Goal: Information Seeking & Learning: Learn about a topic

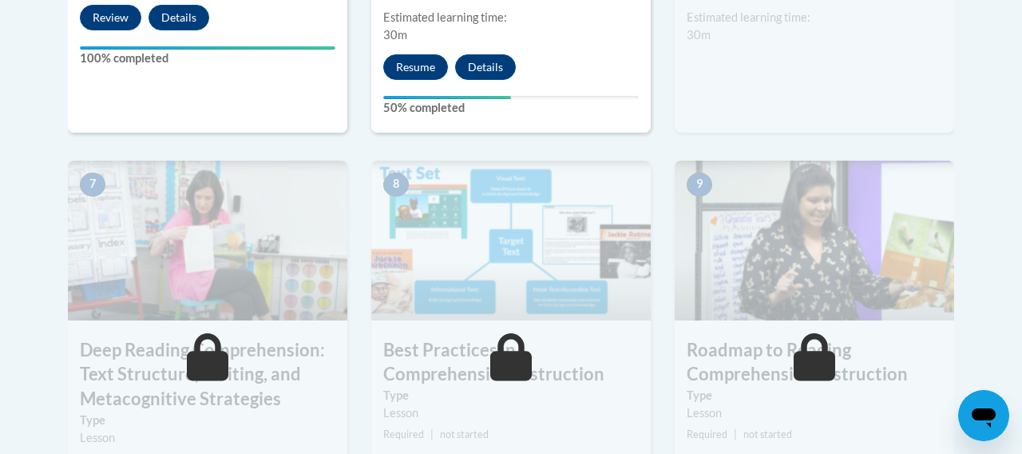
scroll to position [1307, 0]
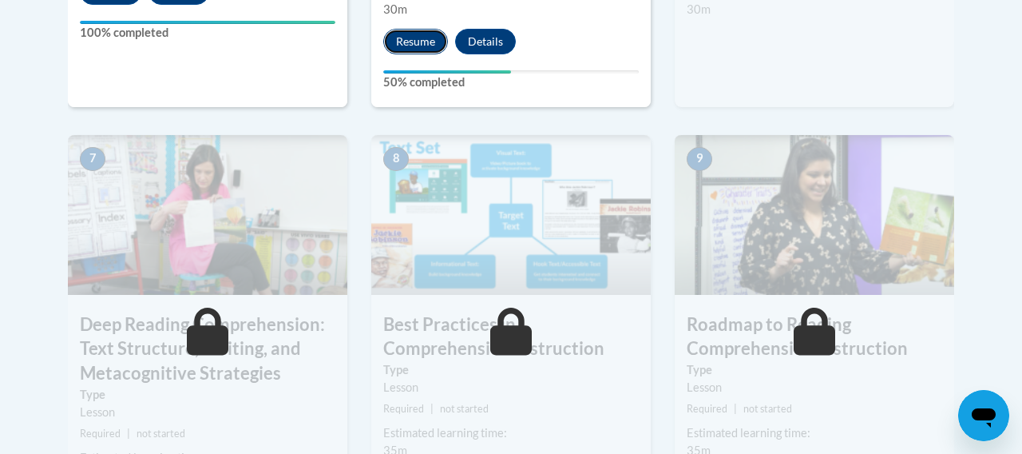
click at [423, 37] on button "Resume" at bounding box center [415, 42] width 65 height 26
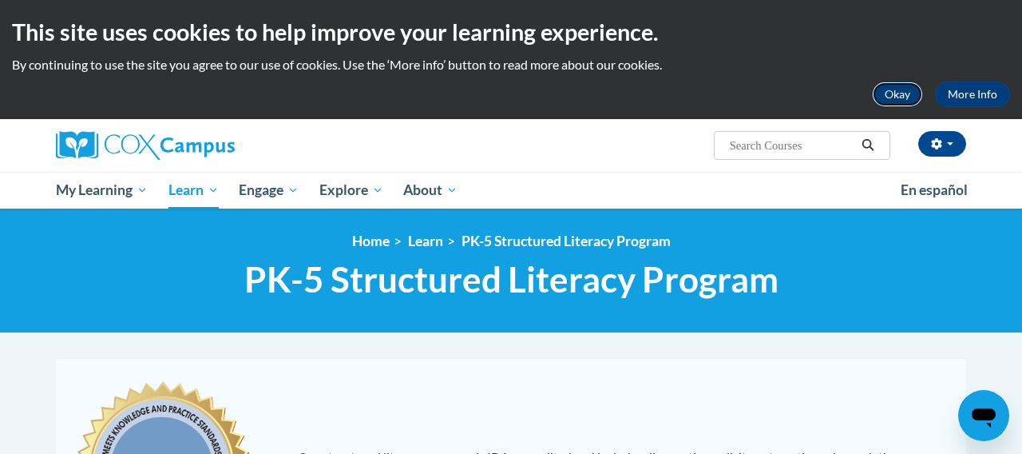
click at [902, 99] on button "Okay" at bounding box center [897, 94] width 51 height 26
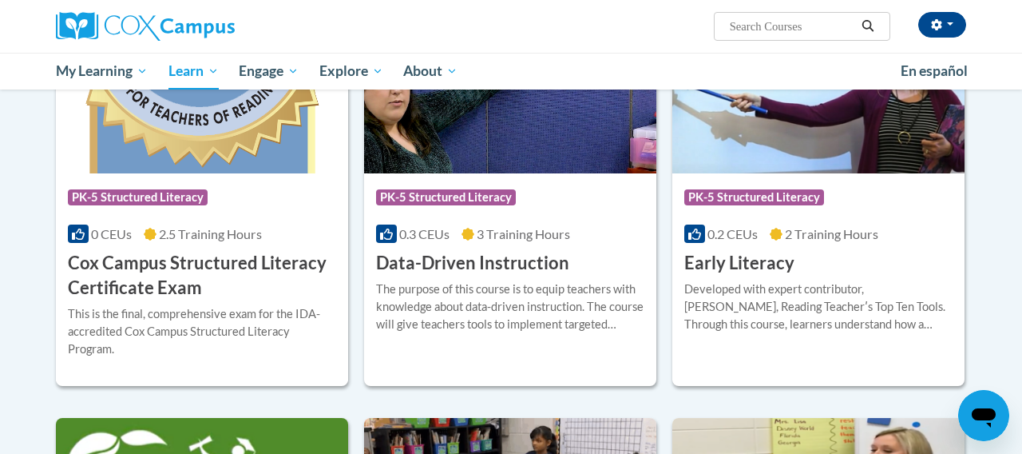
scroll to position [602, 0]
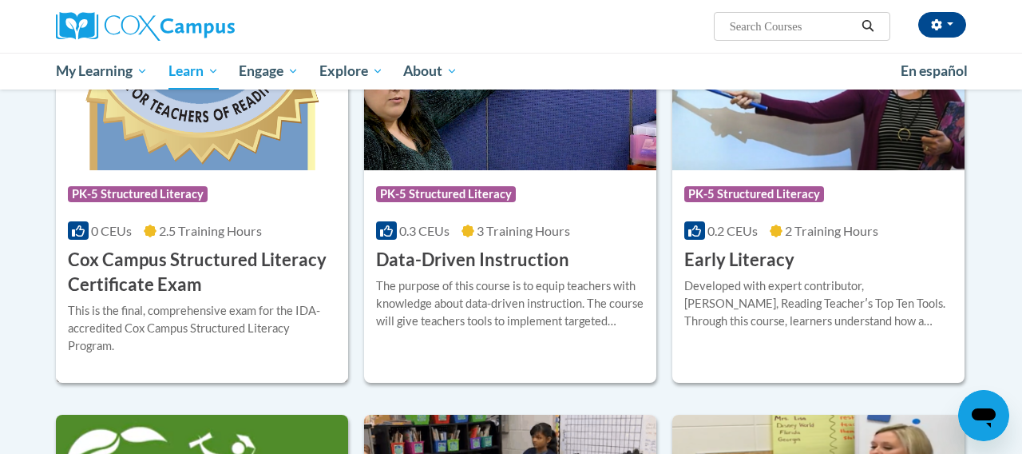
click at [320, 204] on div "Course Category: PK-5 Structured Literacy" at bounding box center [202, 196] width 268 height 36
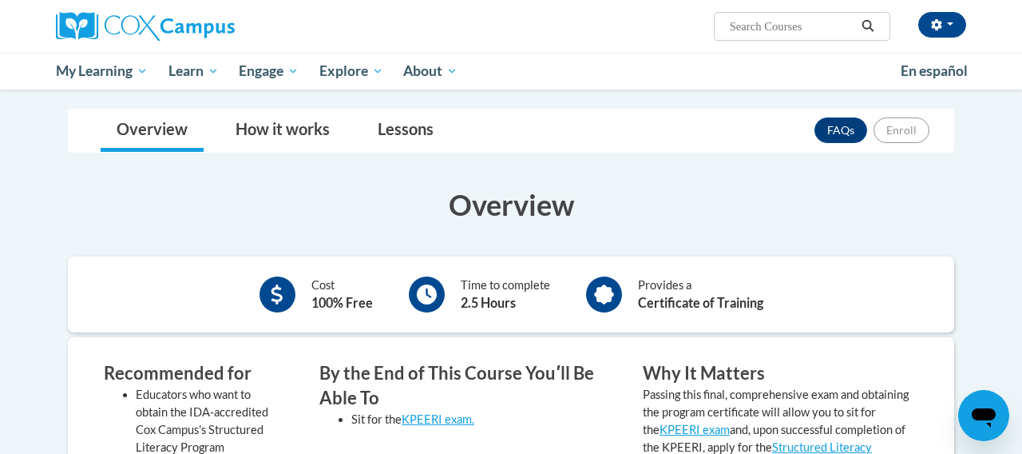
scroll to position [181, 0]
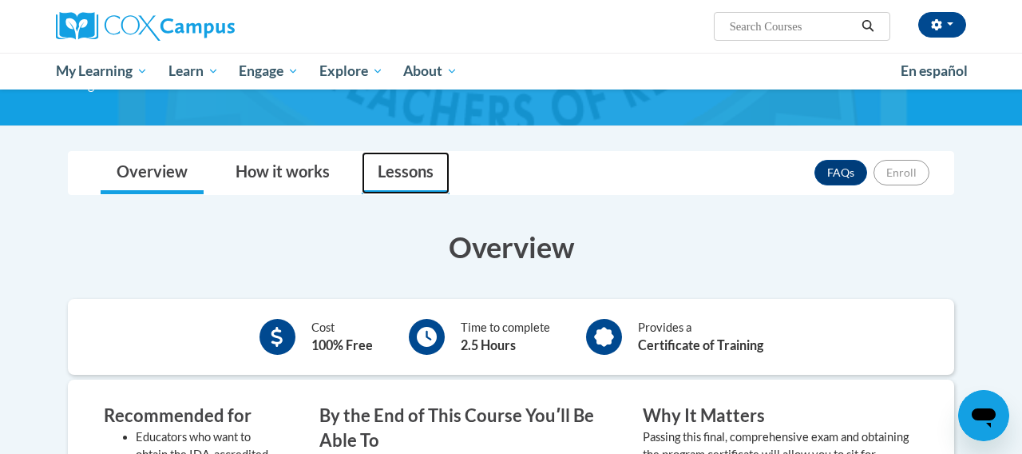
click at [413, 176] on link "Lessons" at bounding box center [406, 173] width 88 height 42
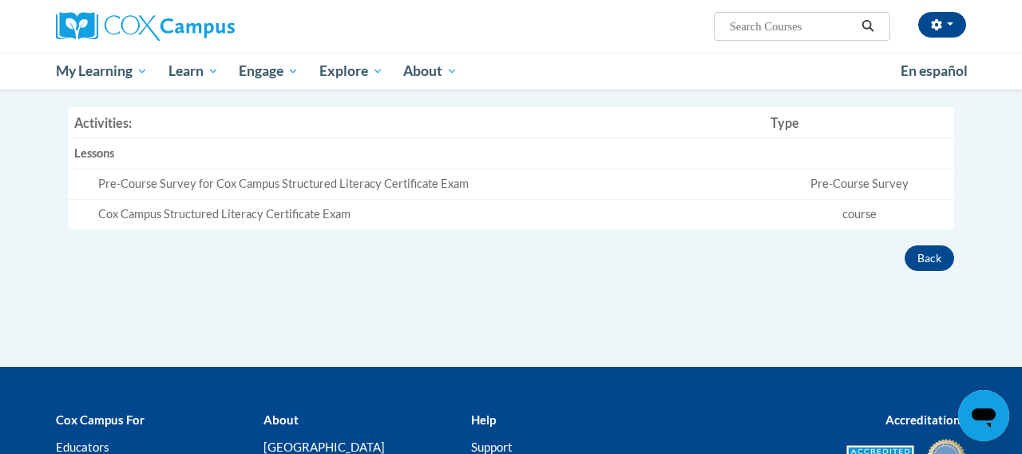
scroll to position [345, 0]
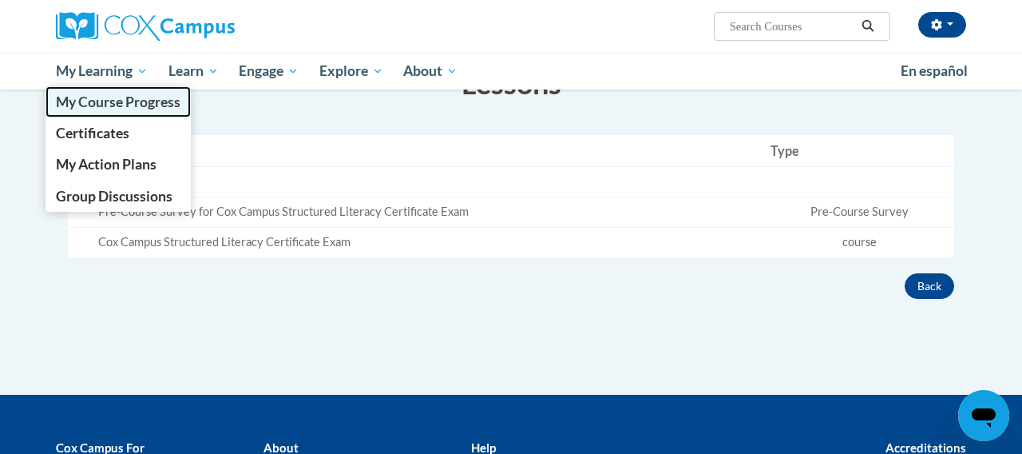
click at [120, 103] on span "My Course Progress" at bounding box center [118, 101] width 125 height 17
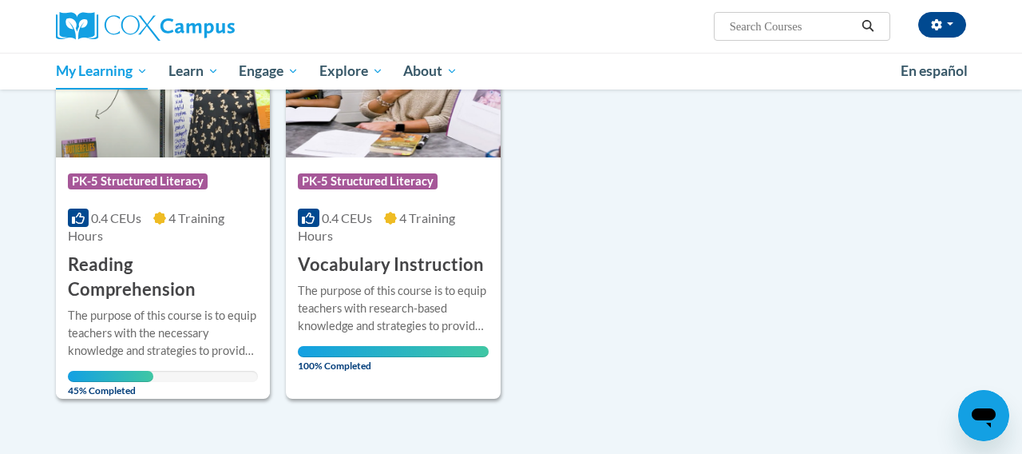
scroll to position [295, 0]
click at [227, 279] on h3 "Reading Comprehension" at bounding box center [163, 278] width 190 height 50
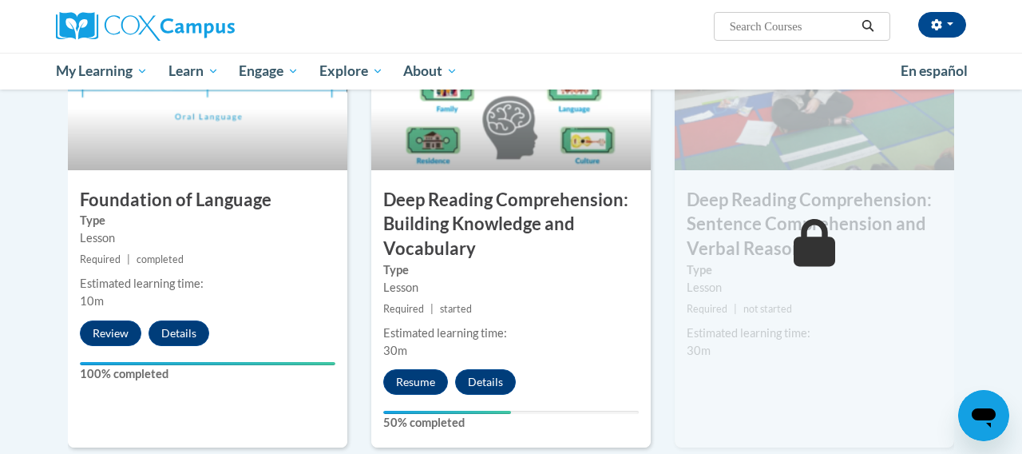
scroll to position [929, 0]
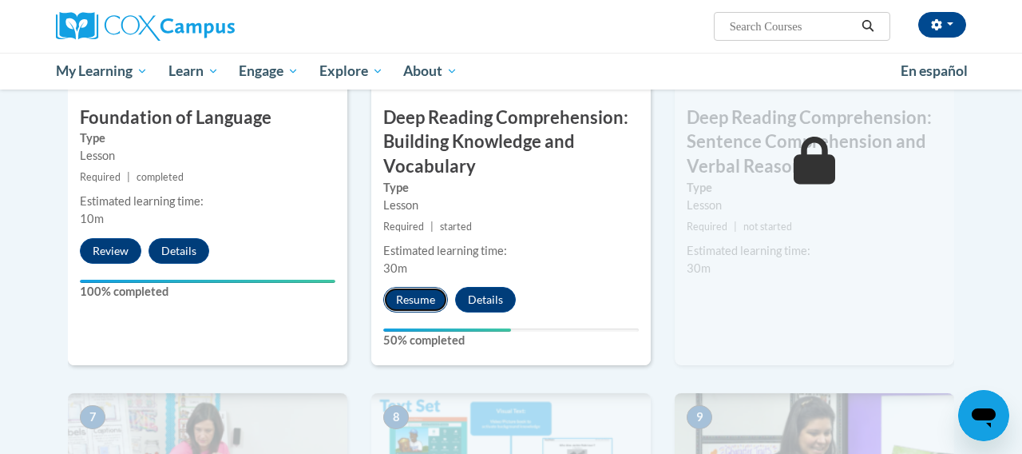
click at [419, 299] on button "Resume" at bounding box center [415, 300] width 65 height 26
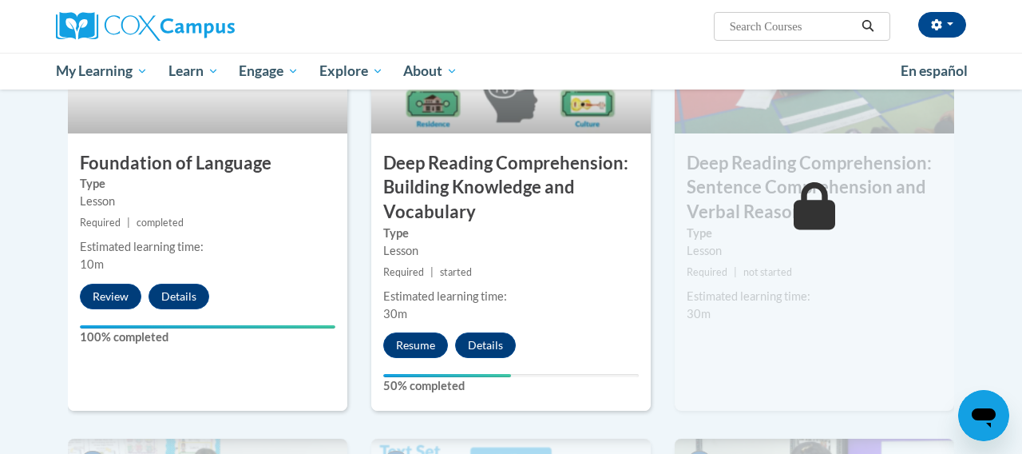
scroll to position [912, 0]
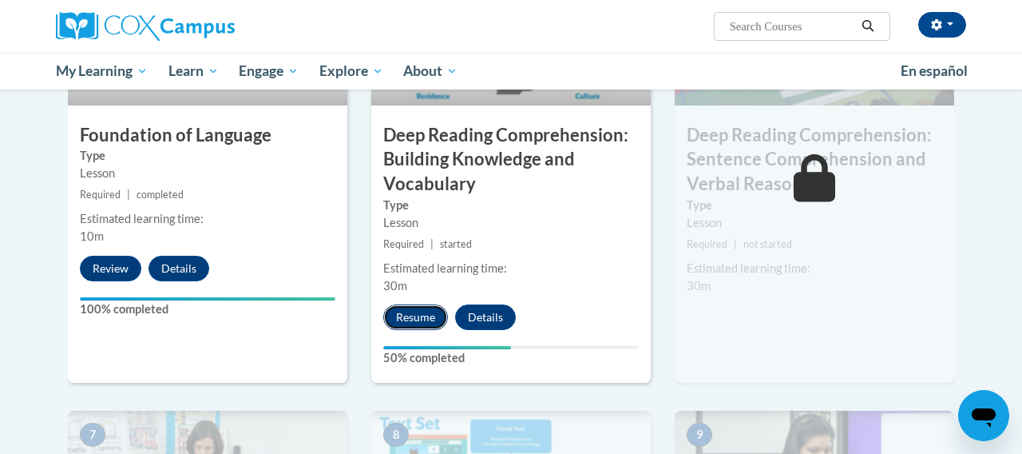
click at [422, 319] on button "Resume" at bounding box center [415, 317] width 65 height 26
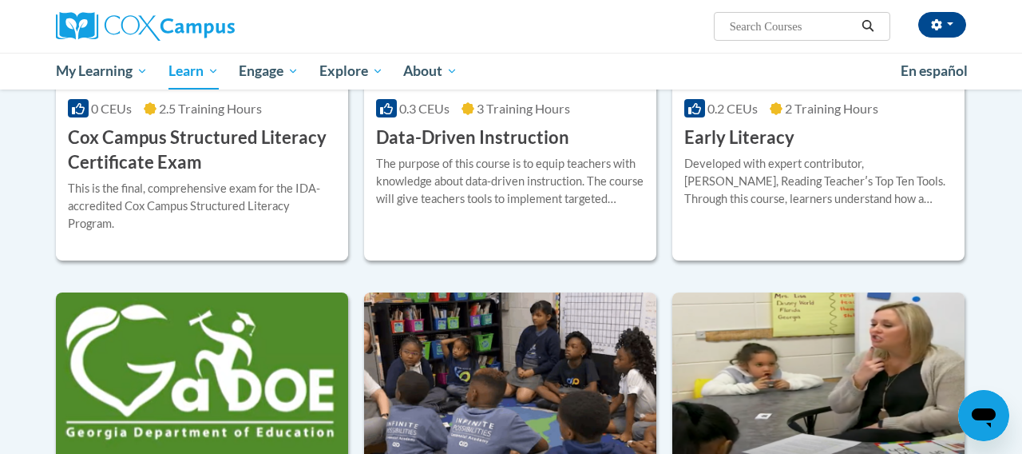
scroll to position [749, 0]
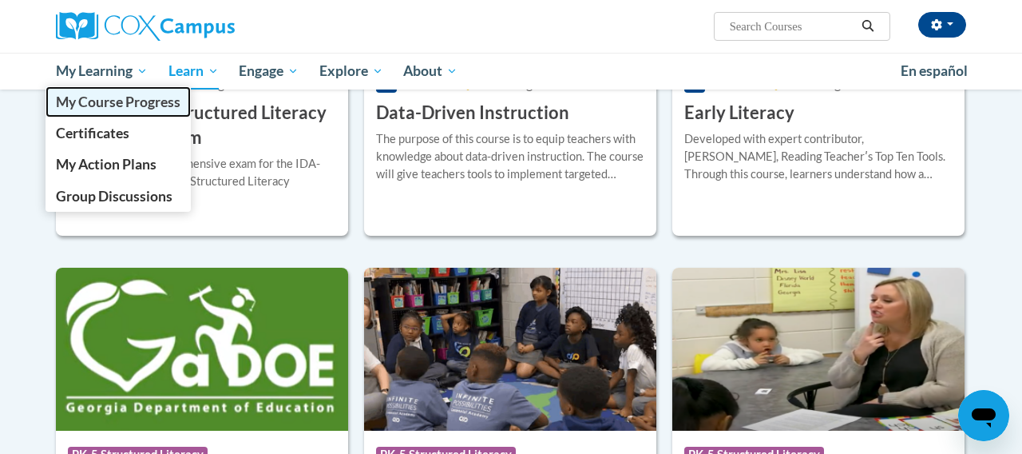
click at [122, 107] on span "My Course Progress" at bounding box center [118, 101] width 125 height 17
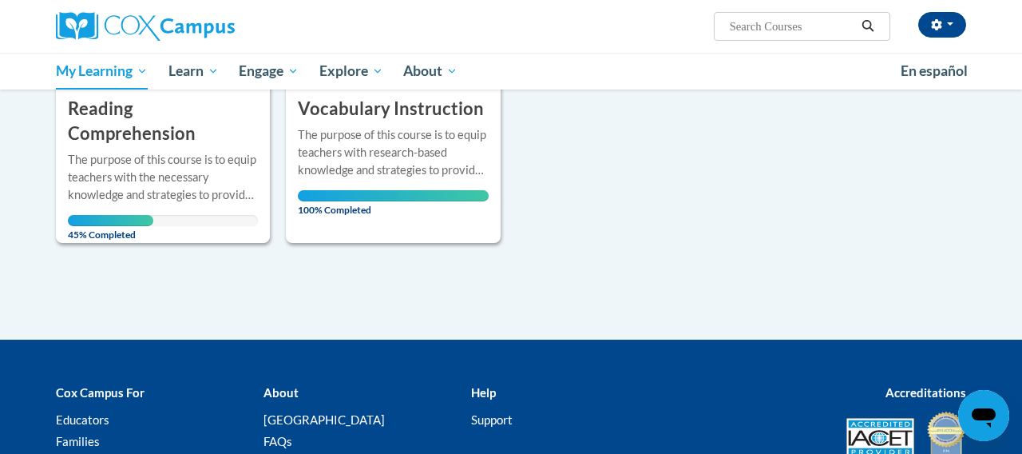
scroll to position [464, 0]
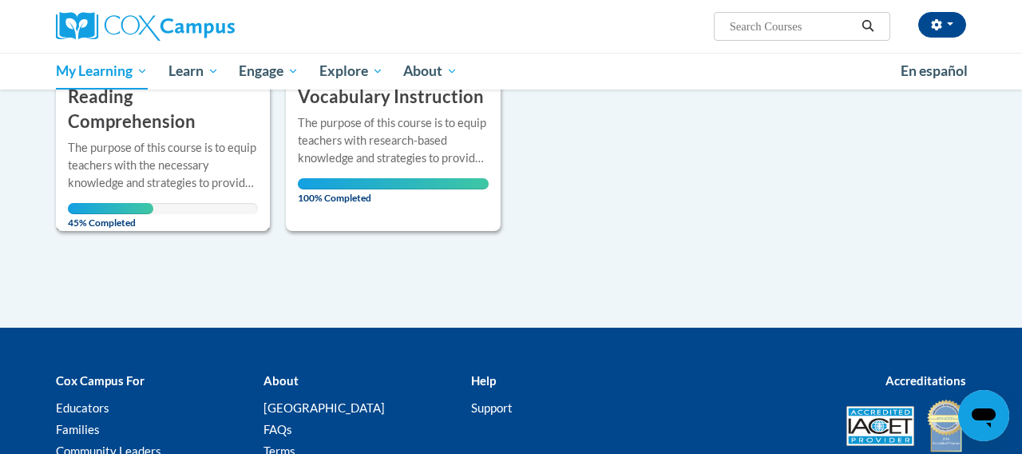
click at [232, 113] on h3 "Reading Comprehension" at bounding box center [163, 110] width 190 height 50
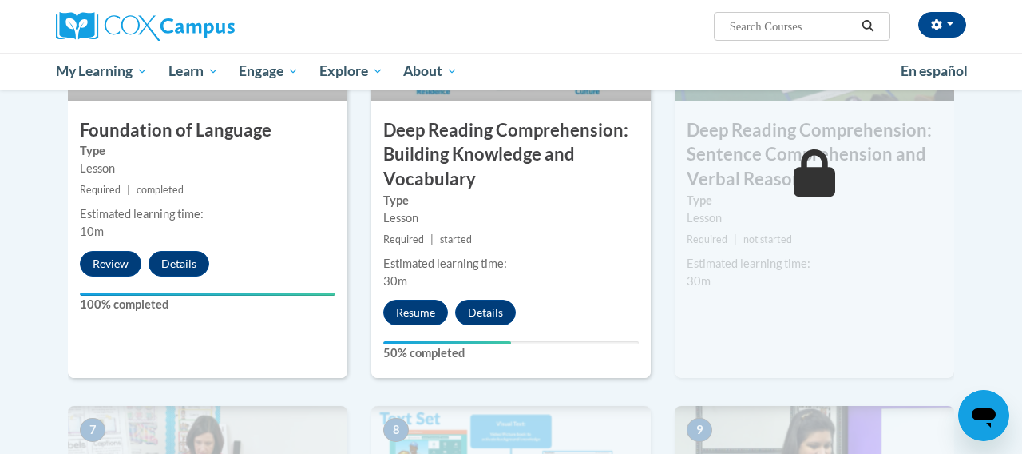
scroll to position [928, 0]
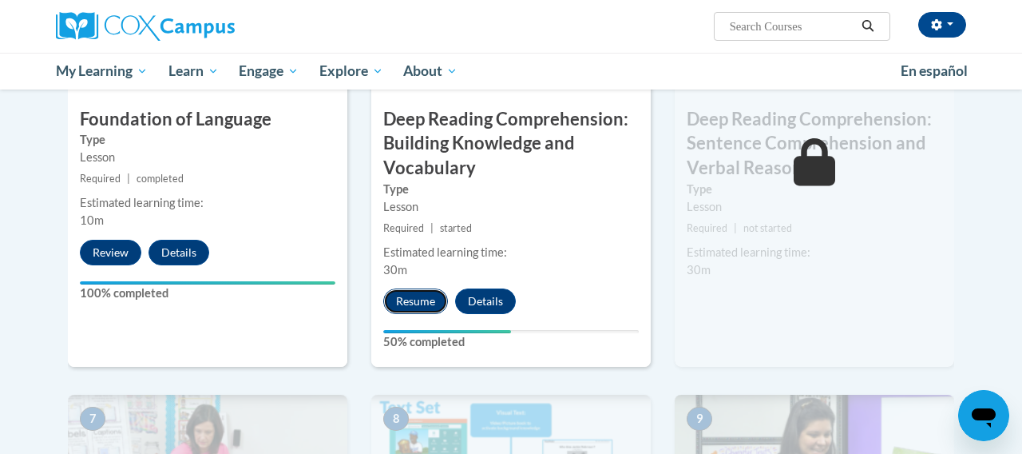
click at [398, 303] on button "Resume" at bounding box center [415, 301] width 65 height 26
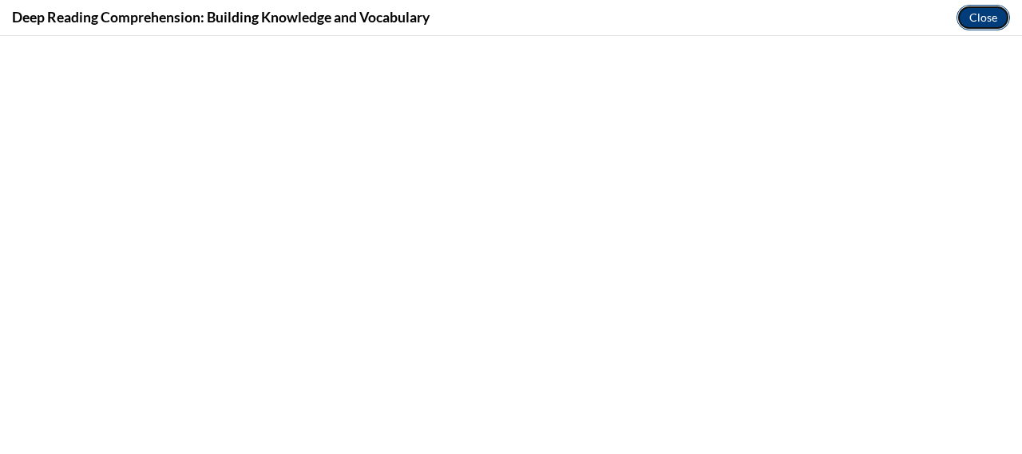
click at [969, 17] on button "Close" at bounding box center [984, 18] width 54 height 26
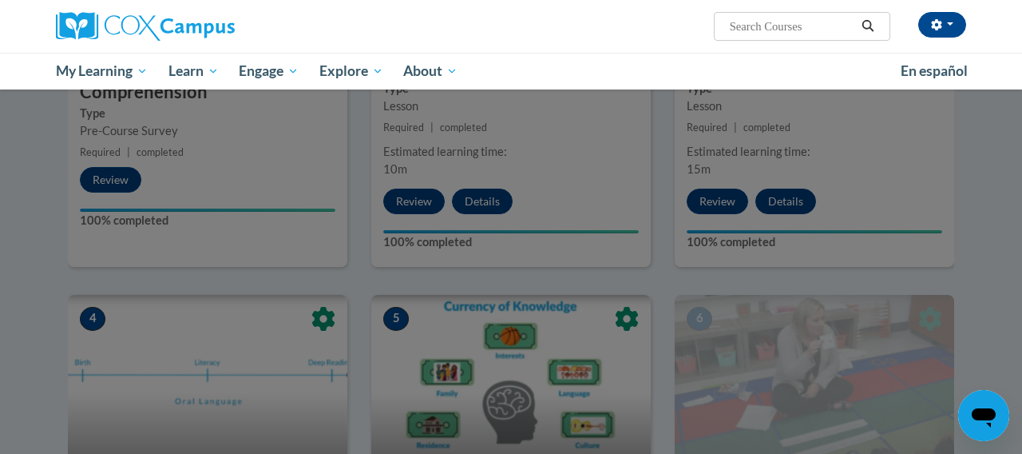
scroll to position [0, 0]
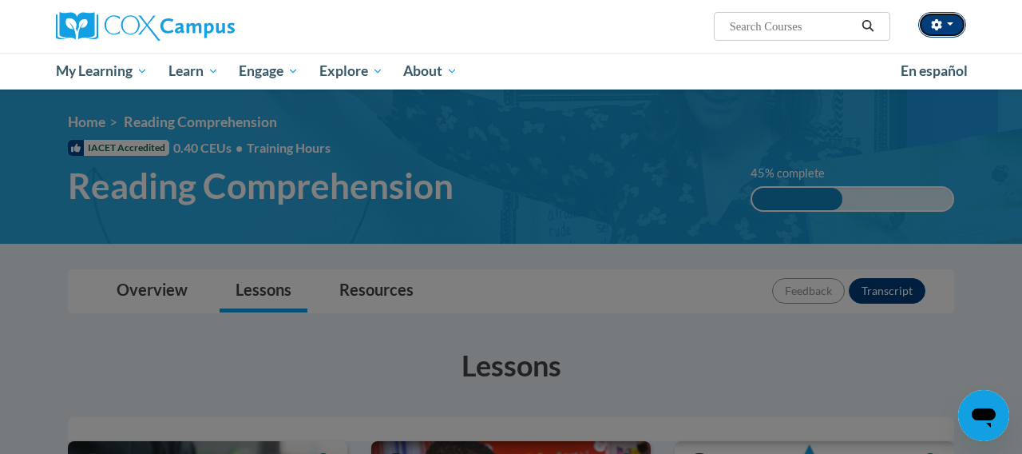
click at [949, 35] on button "button" at bounding box center [942, 25] width 48 height 26
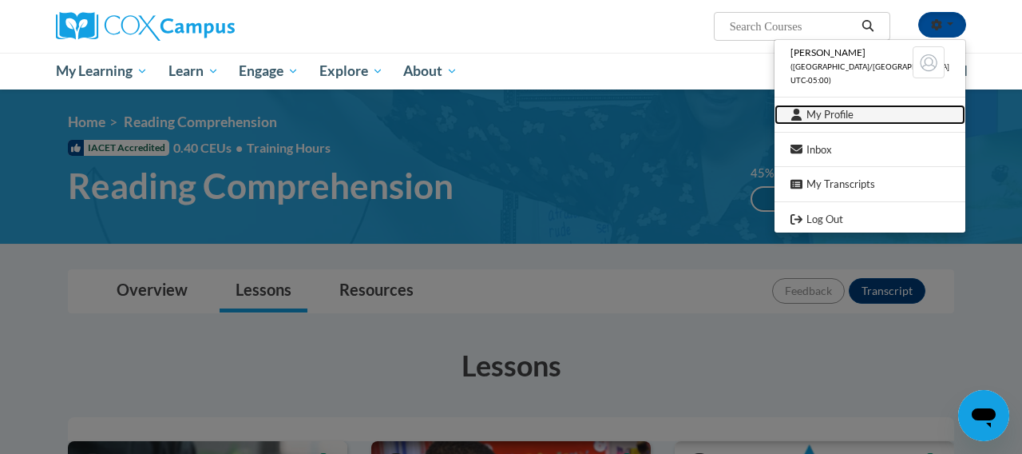
click at [884, 113] on link "My Profile" at bounding box center [870, 115] width 191 height 20
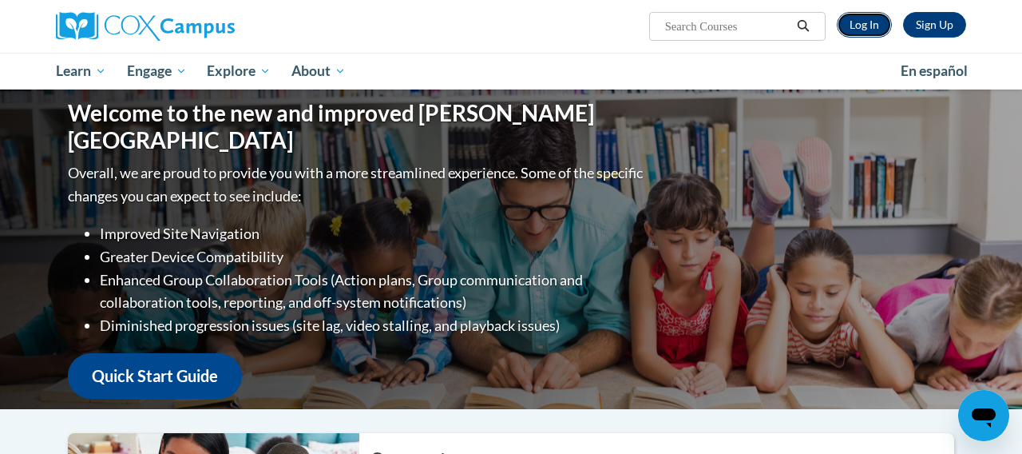
click at [868, 31] on link "Log In" at bounding box center [864, 25] width 55 height 26
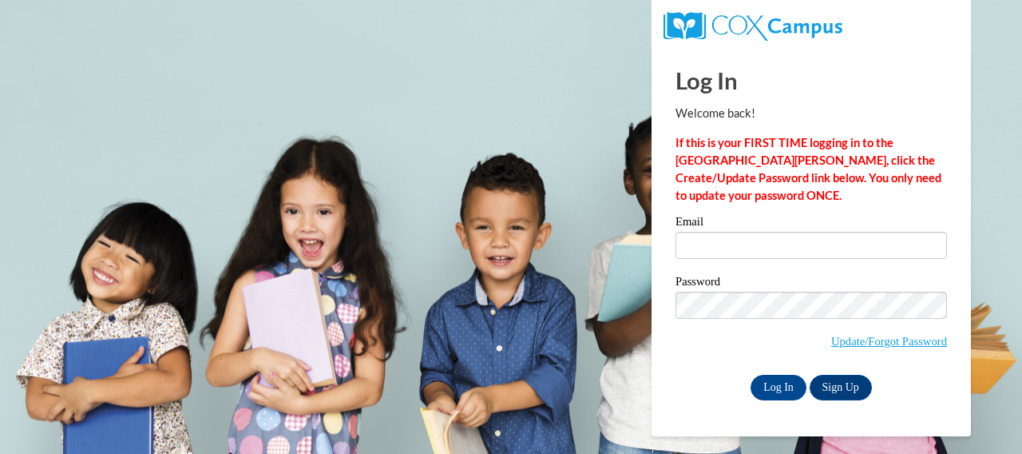
type input "tfowler@downtownmontessori.com"
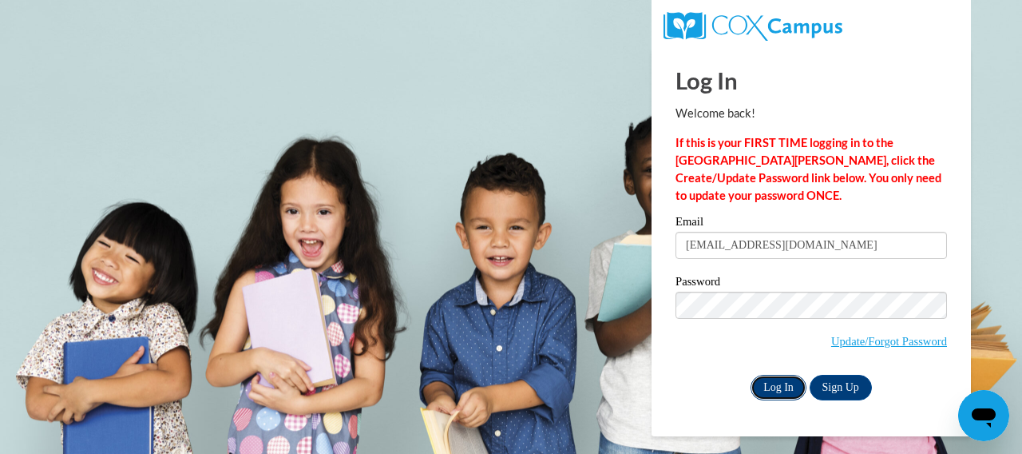
click at [787, 384] on input "Log In" at bounding box center [779, 388] width 56 height 26
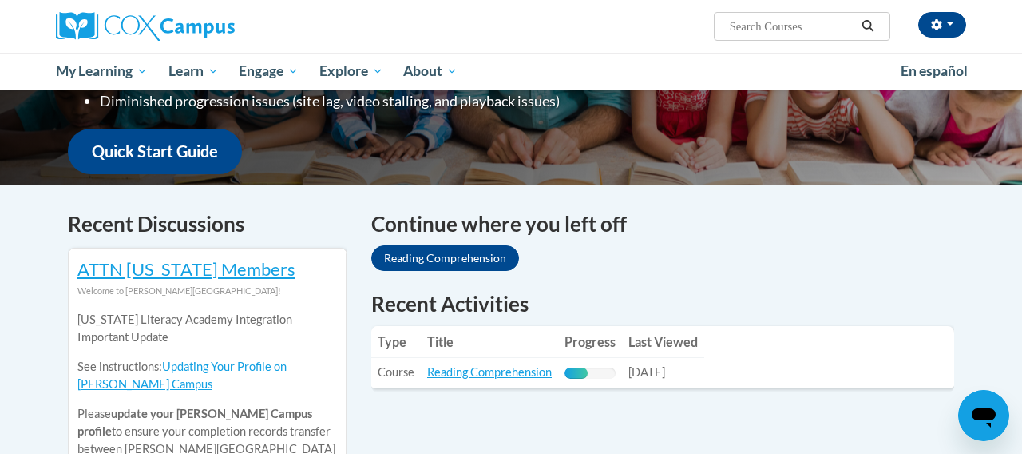
scroll to position [377, 0]
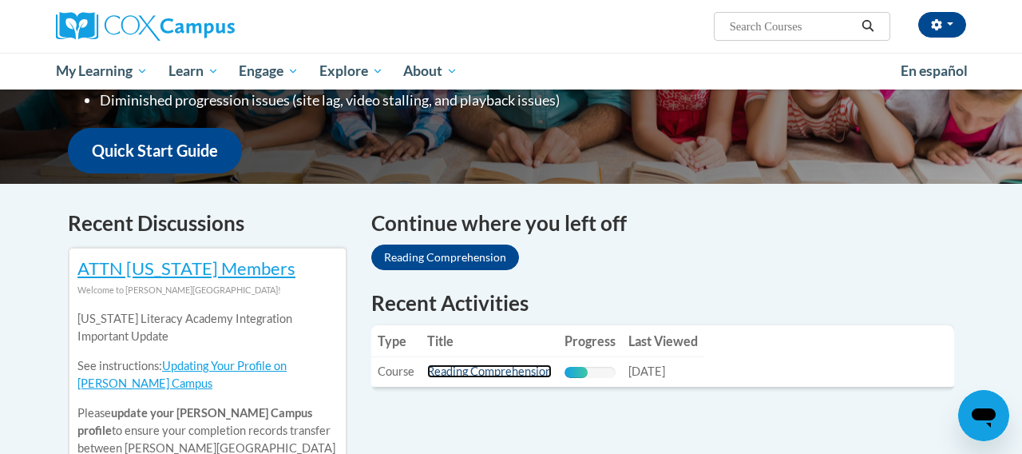
click at [501, 374] on link "Reading Comprehension" at bounding box center [489, 371] width 125 height 14
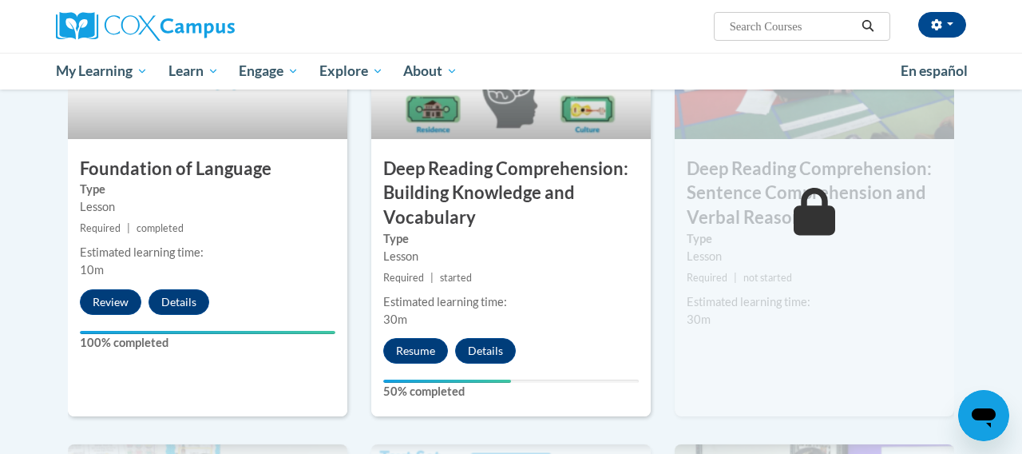
scroll to position [915, 0]
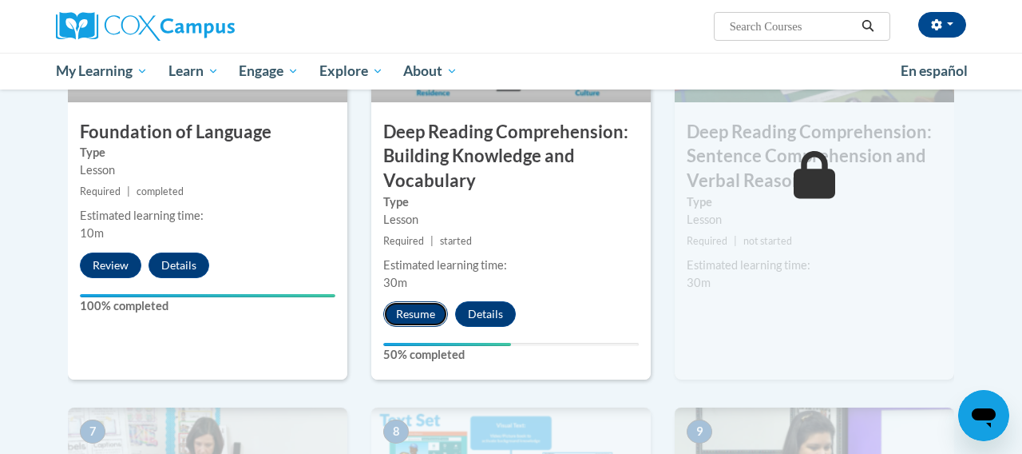
click at [424, 321] on button "Resume" at bounding box center [415, 314] width 65 height 26
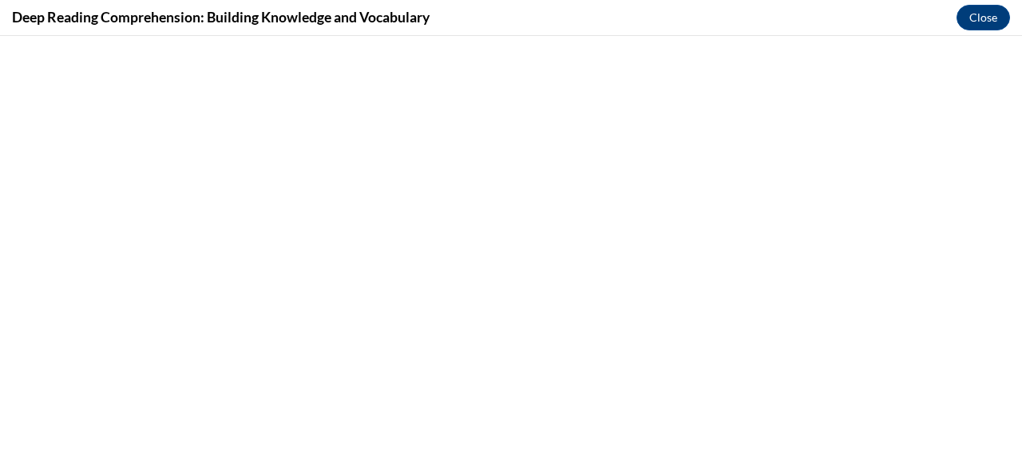
click at [202, 1] on div "Deep Reading Comprehension: Building Knowledge and Vocabulary Close" at bounding box center [511, 18] width 1022 height 36
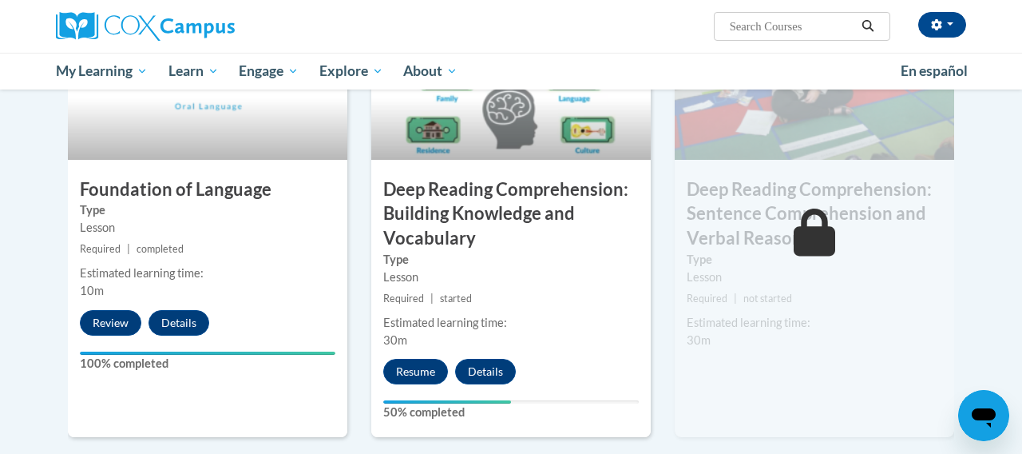
scroll to position [904, 0]
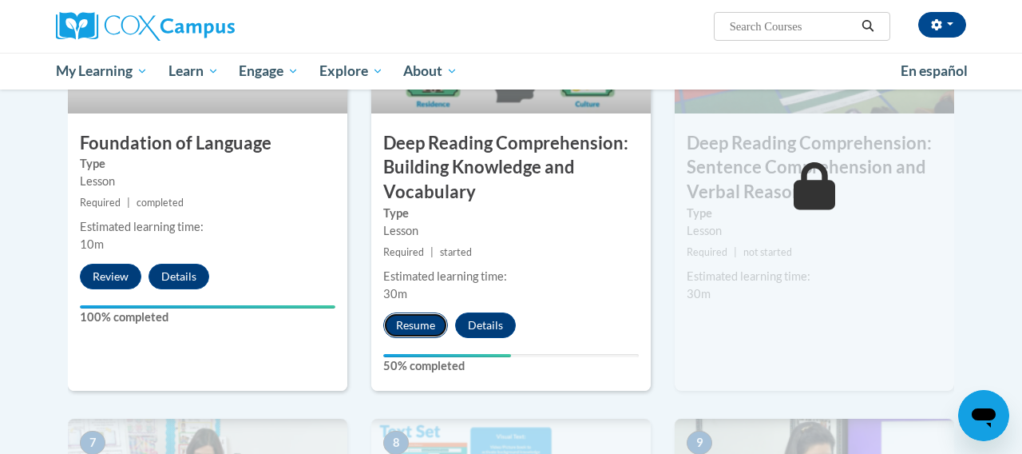
click at [414, 330] on button "Resume" at bounding box center [415, 325] width 65 height 26
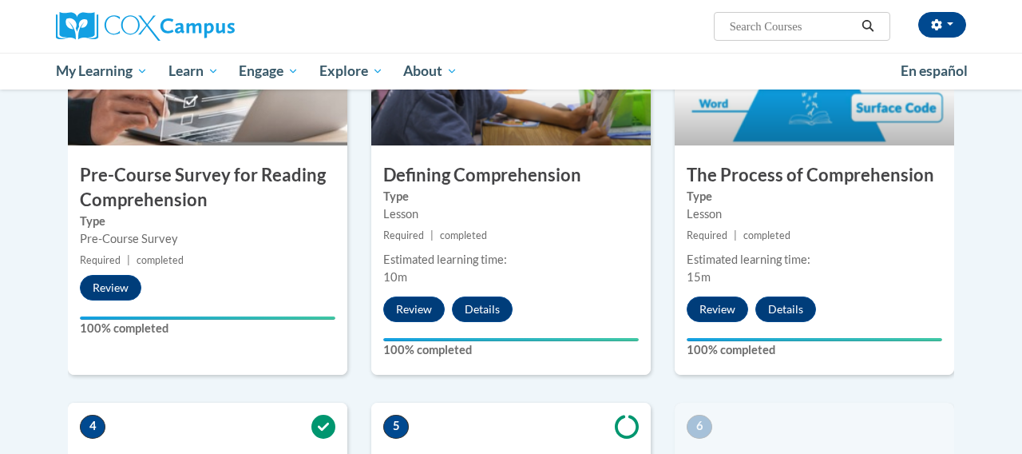
scroll to position [889, 0]
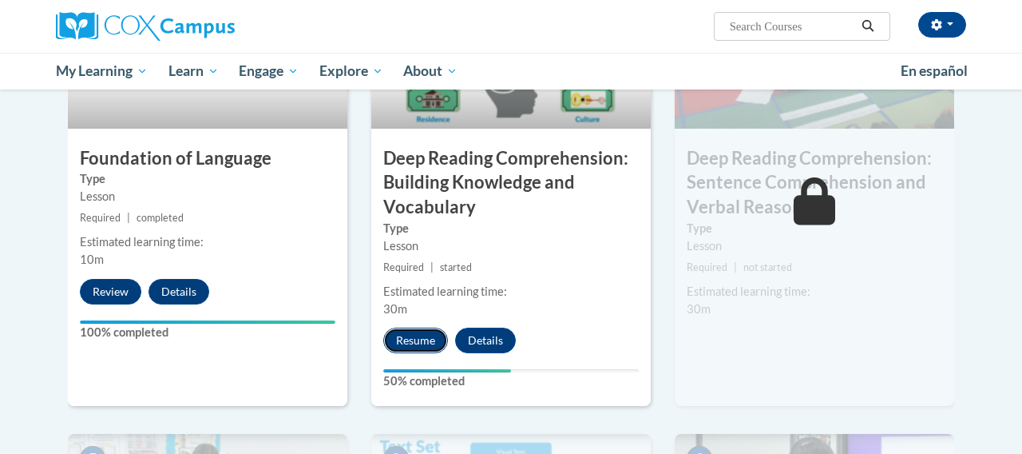
click at [418, 335] on button "Resume" at bounding box center [415, 340] width 65 height 26
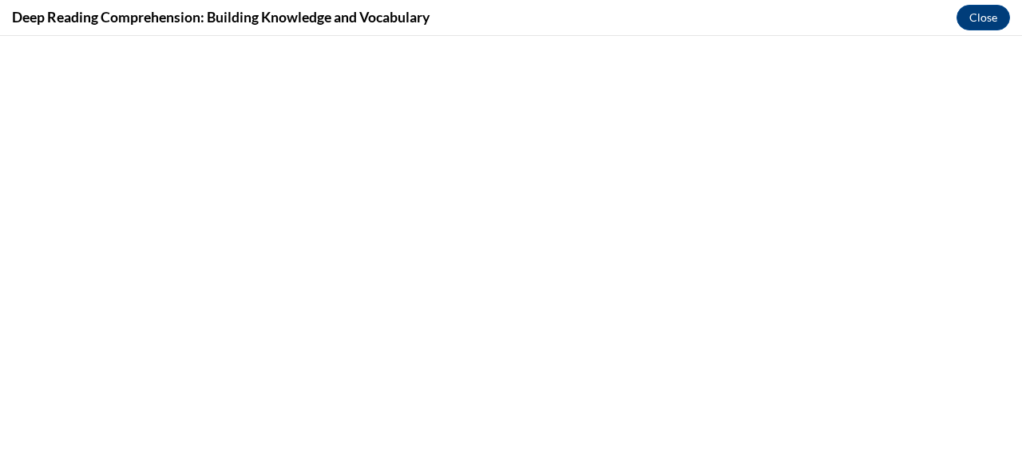
scroll to position [0, 0]
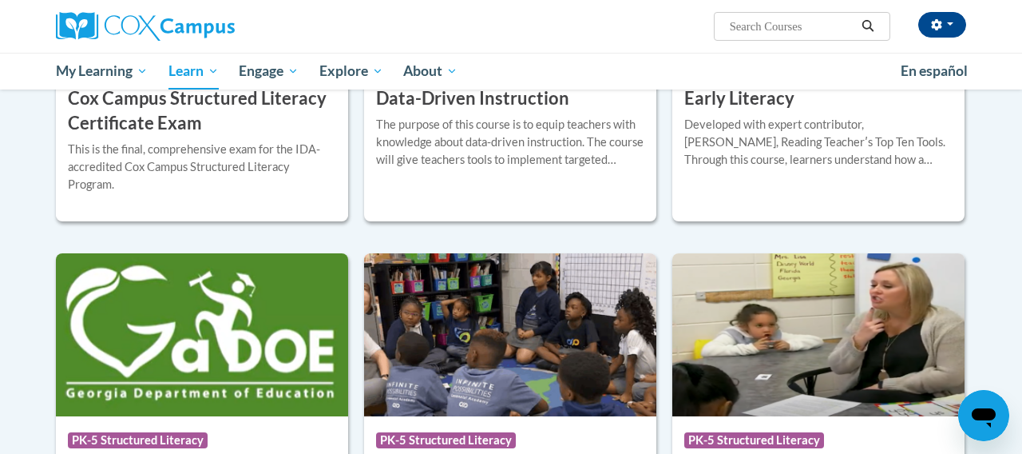
scroll to position [828, 0]
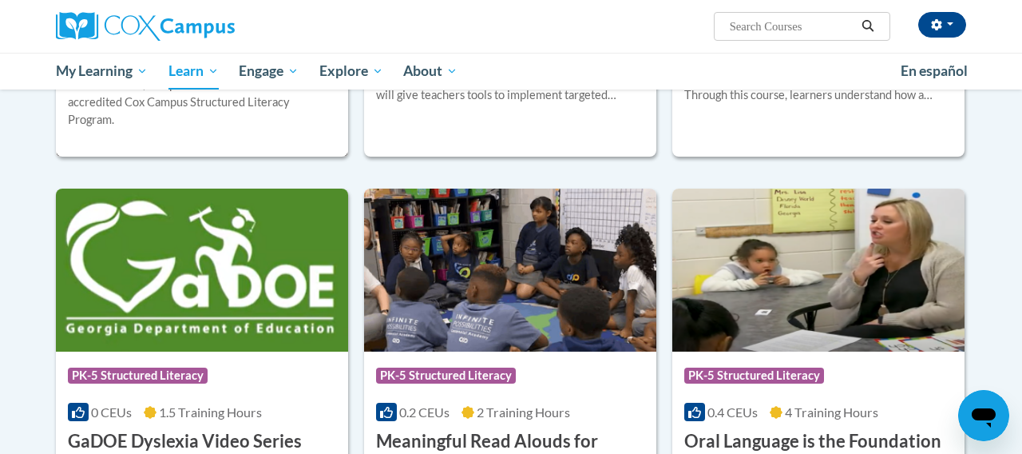
click at [254, 125] on div "This is the final, comprehensive exam for the IDA-accredited Cox Campus Structu…" at bounding box center [202, 102] width 268 height 53
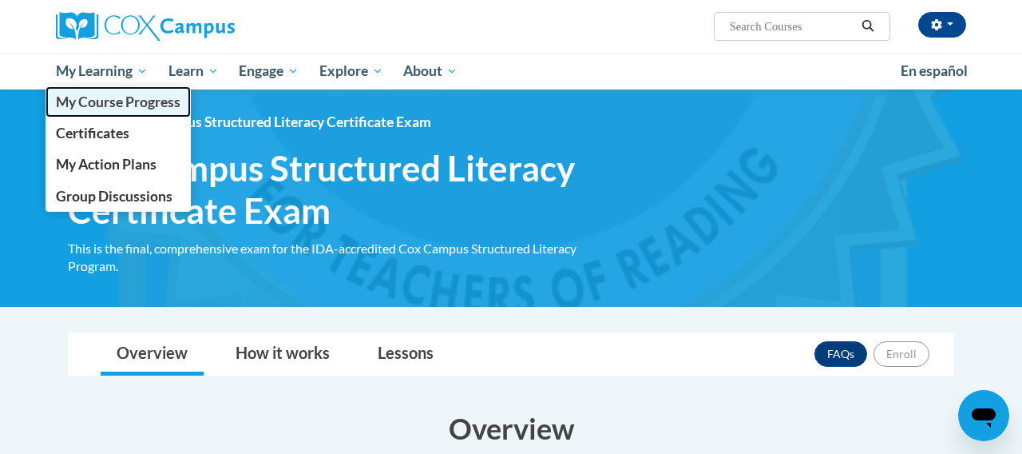
click at [100, 109] on span "My Course Progress" at bounding box center [118, 101] width 125 height 17
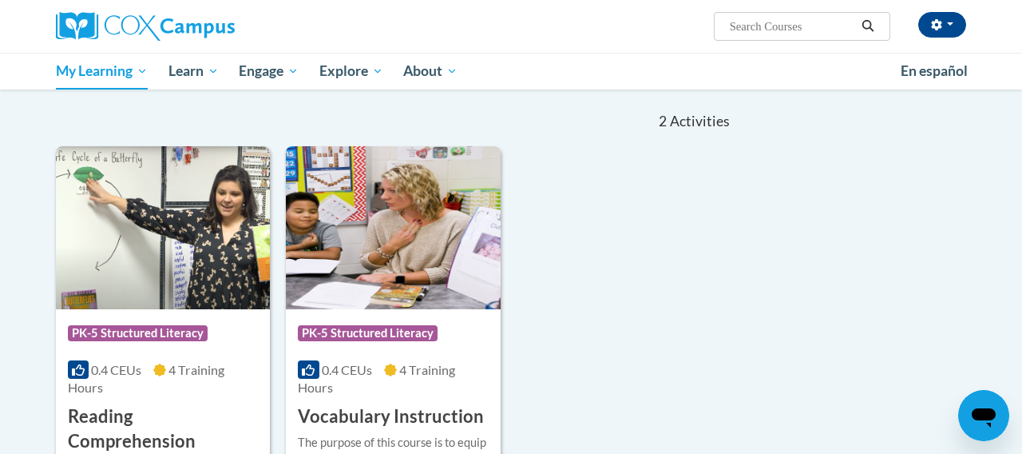
scroll to position [278, 0]
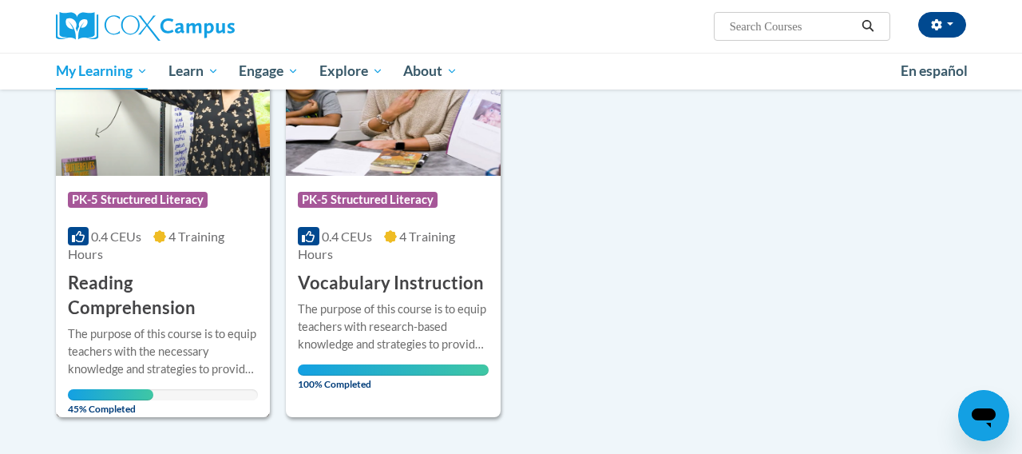
click at [194, 326] on div "The purpose of this course is to equip teachers with the necessary knowledge an…" at bounding box center [163, 351] width 190 height 53
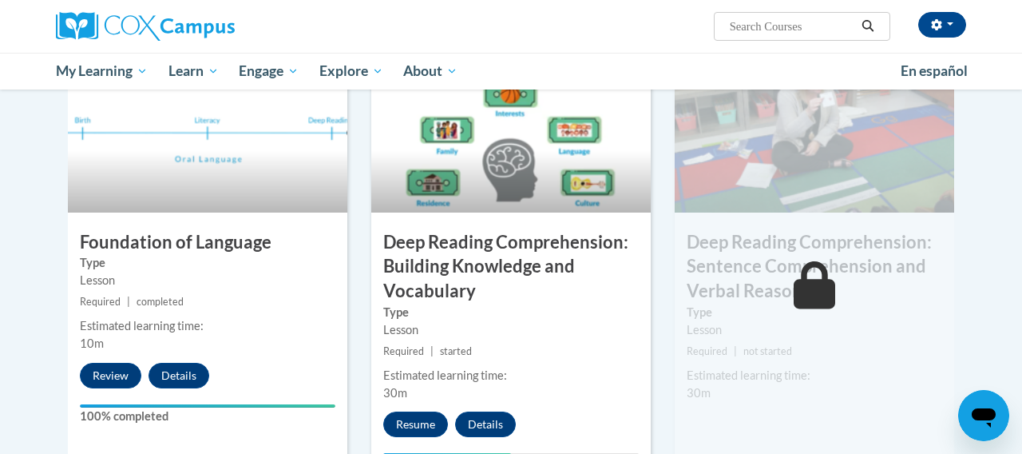
scroll to position [870, 0]
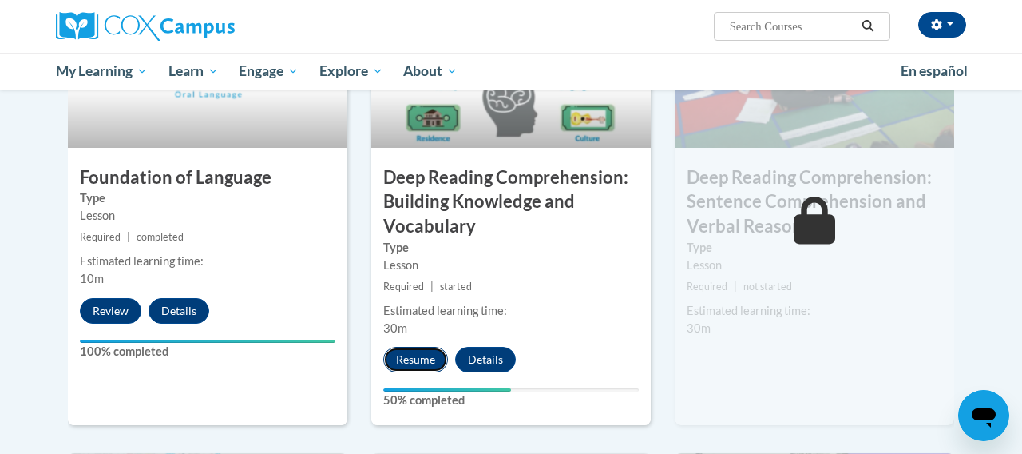
click at [421, 359] on button "Resume" at bounding box center [415, 360] width 65 height 26
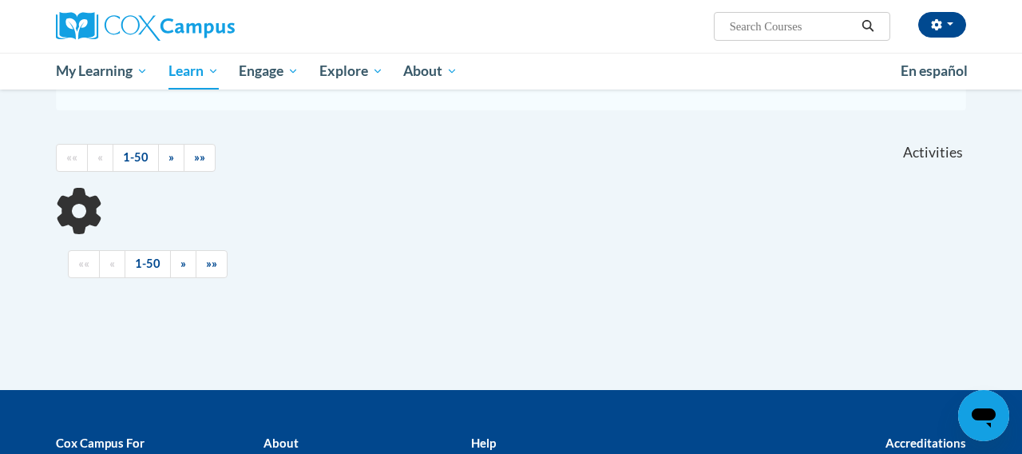
scroll to position [432, 0]
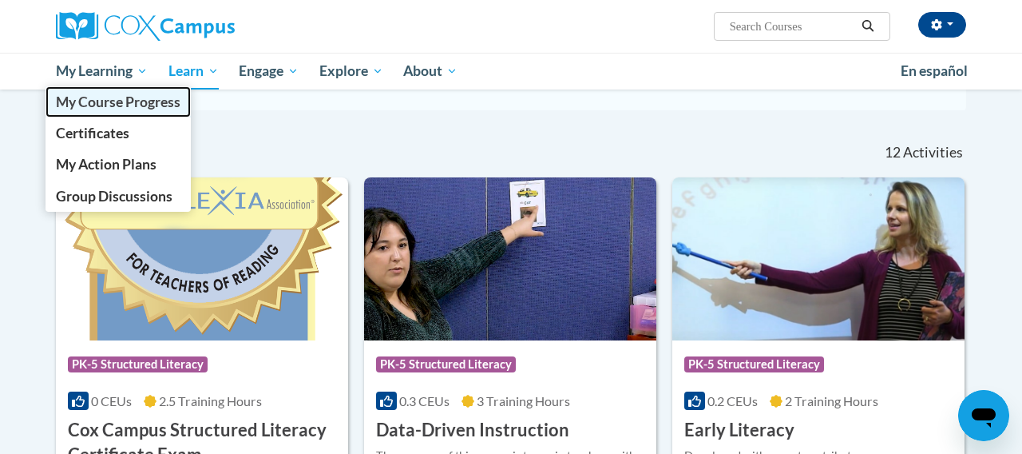
click at [85, 103] on span "My Course Progress" at bounding box center [118, 101] width 125 height 17
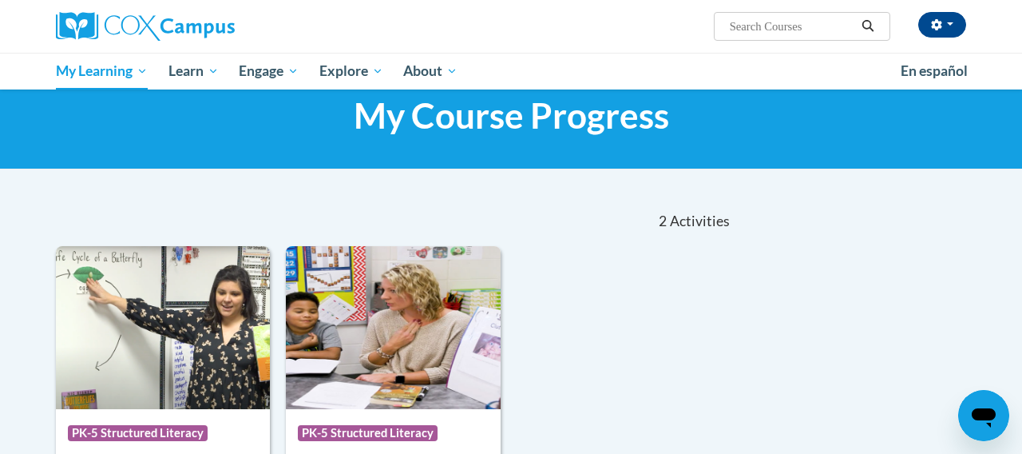
scroll to position [219, 0]
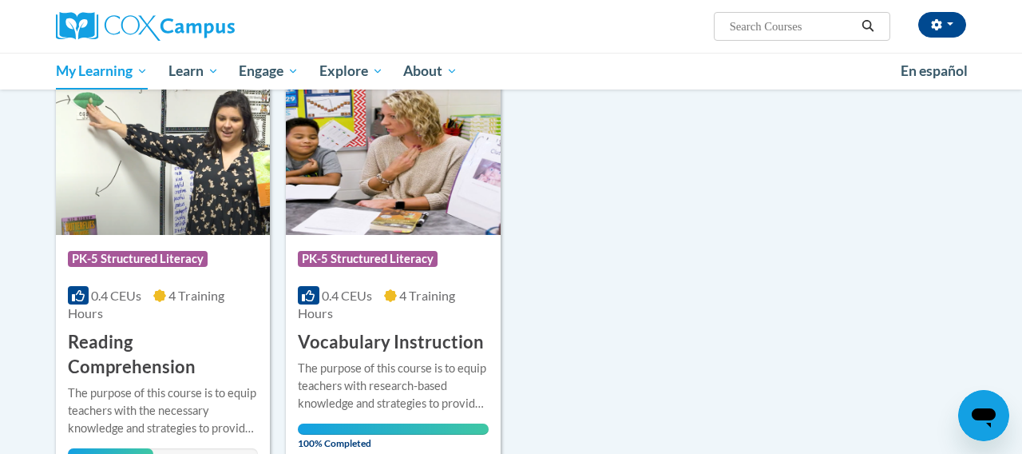
click at [196, 364] on h3 "Reading Comprehension" at bounding box center [163, 355] width 190 height 50
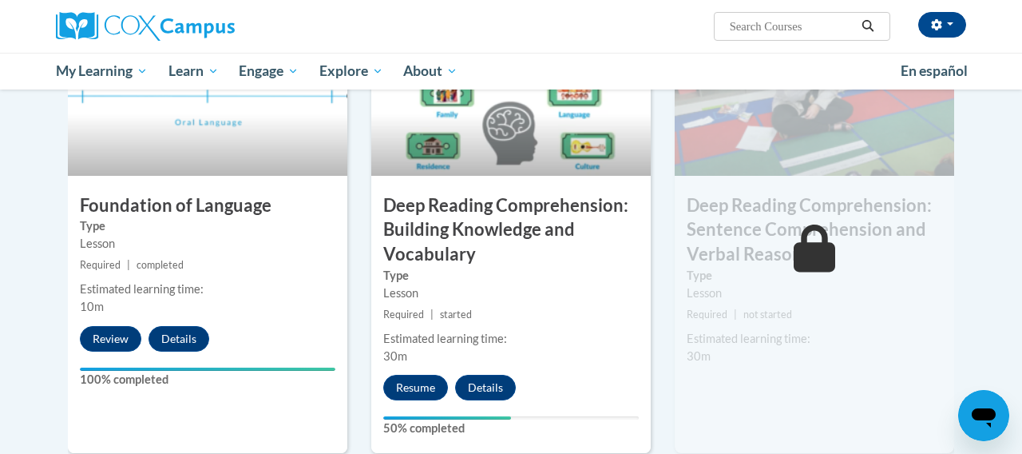
scroll to position [903, 0]
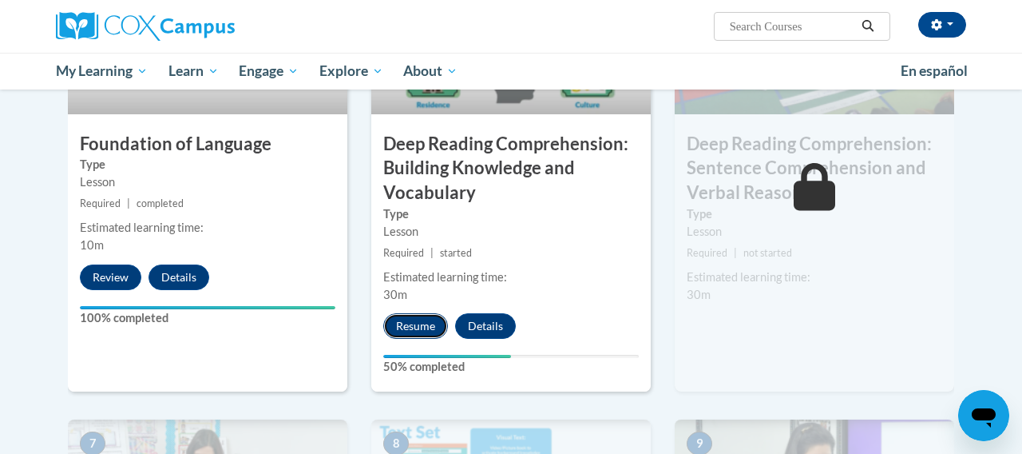
click at [421, 332] on button "Resume" at bounding box center [415, 326] width 65 height 26
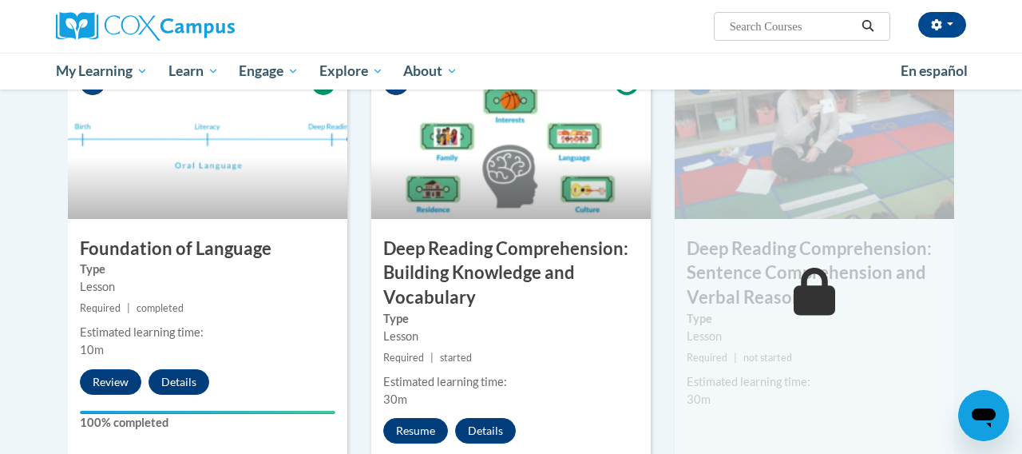
scroll to position [799, 0]
click at [430, 431] on button "Resume" at bounding box center [415, 431] width 65 height 26
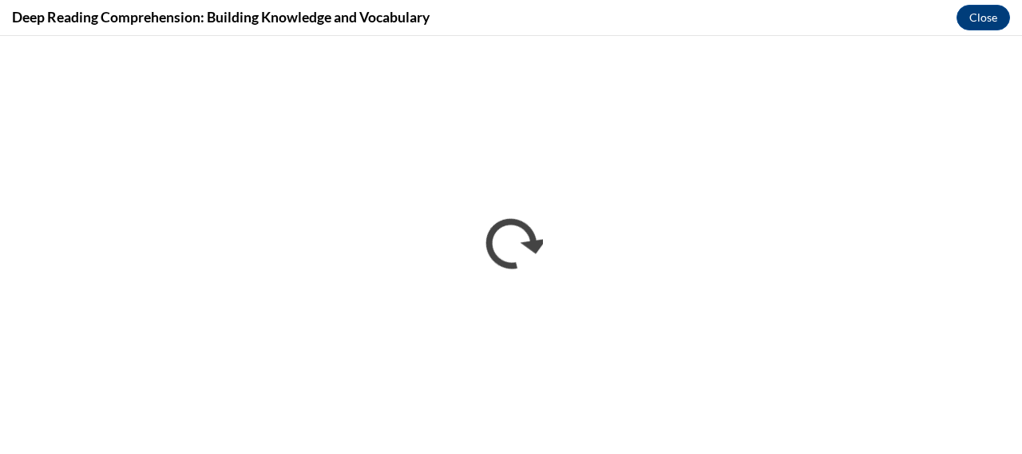
scroll to position [0, 0]
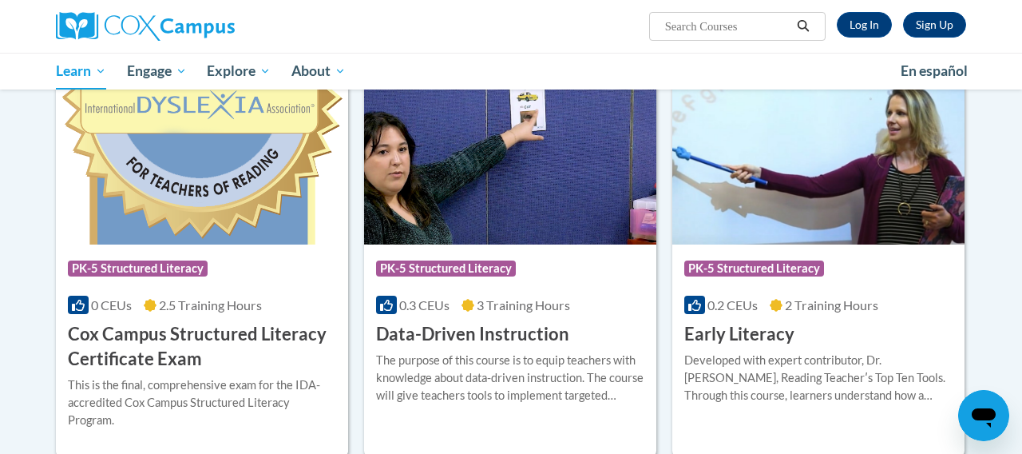
scroll to position [556, 0]
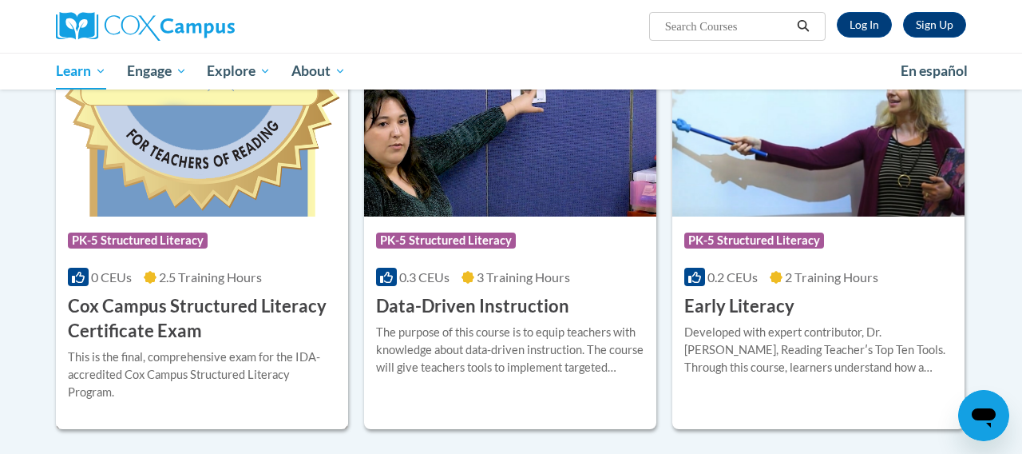
click at [287, 258] on div "Course Category: PK-5 Structured Literacy" at bounding box center [202, 242] width 268 height 36
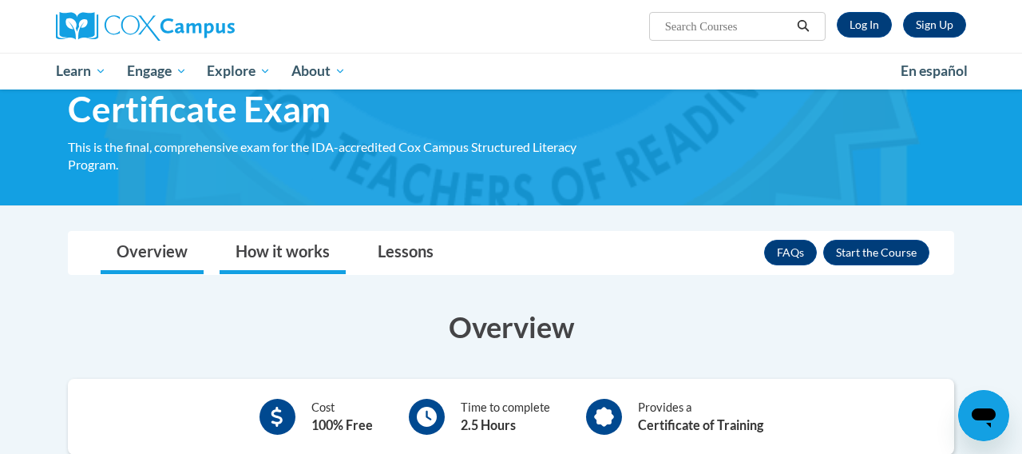
scroll to position [125, 0]
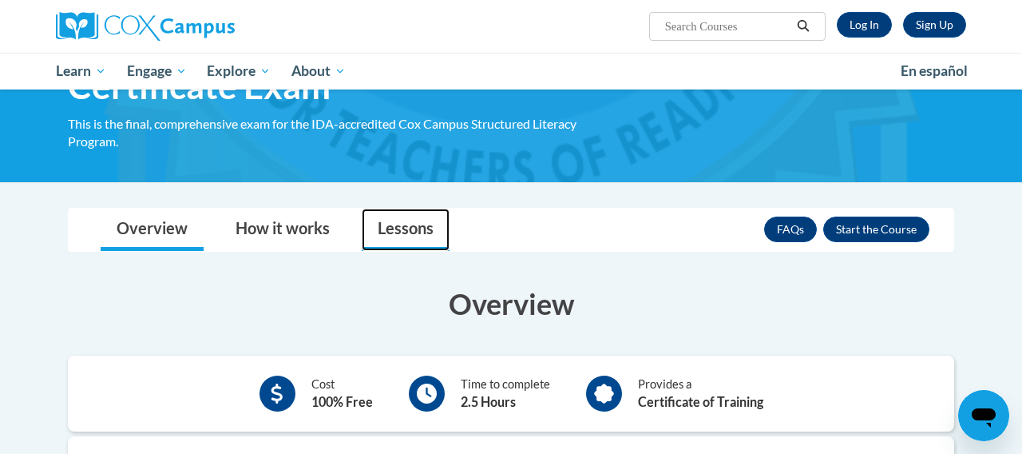
click at [375, 229] on link "Lessons" at bounding box center [406, 229] width 88 height 42
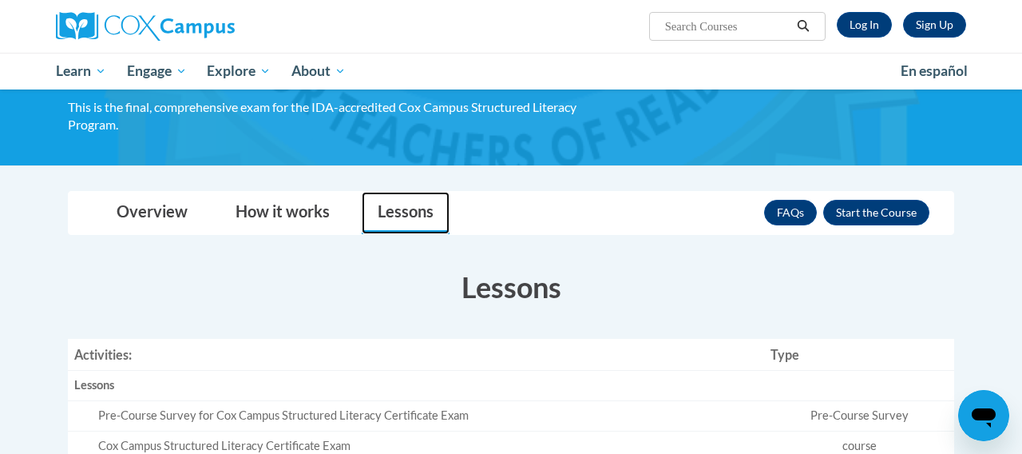
scroll to position [101, 0]
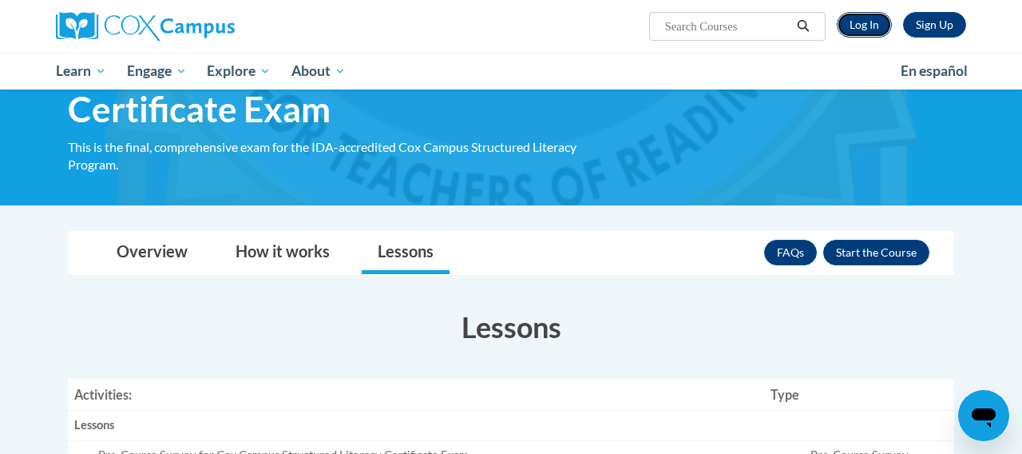
click at [857, 15] on link "Log In" at bounding box center [864, 25] width 55 height 26
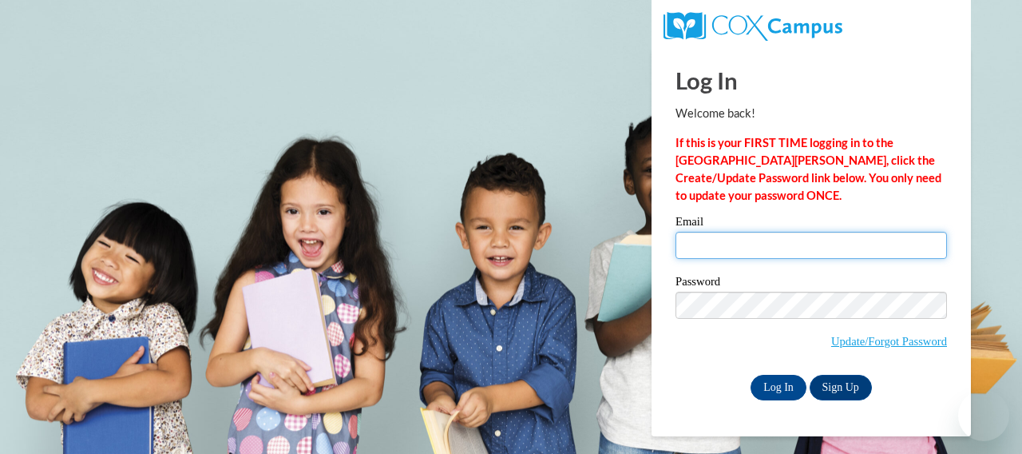
type input "tfowler@downtownmontessori.com"
click at [780, 232] on input "tfowler@downtownmontessori.com" at bounding box center [811, 245] width 271 height 27
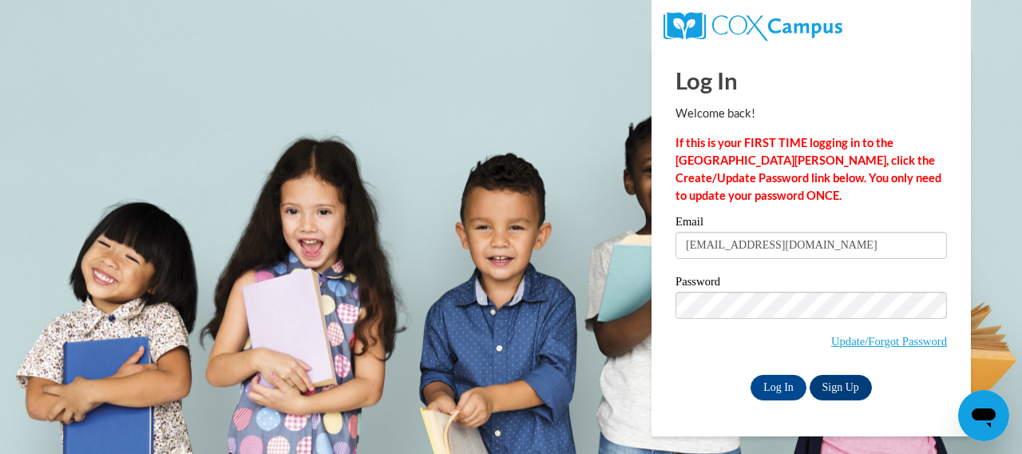
click at [696, 385] on div "Log In Sign Up" at bounding box center [811, 388] width 271 height 26
click at [752, 382] on input "Log In" at bounding box center [779, 388] width 56 height 26
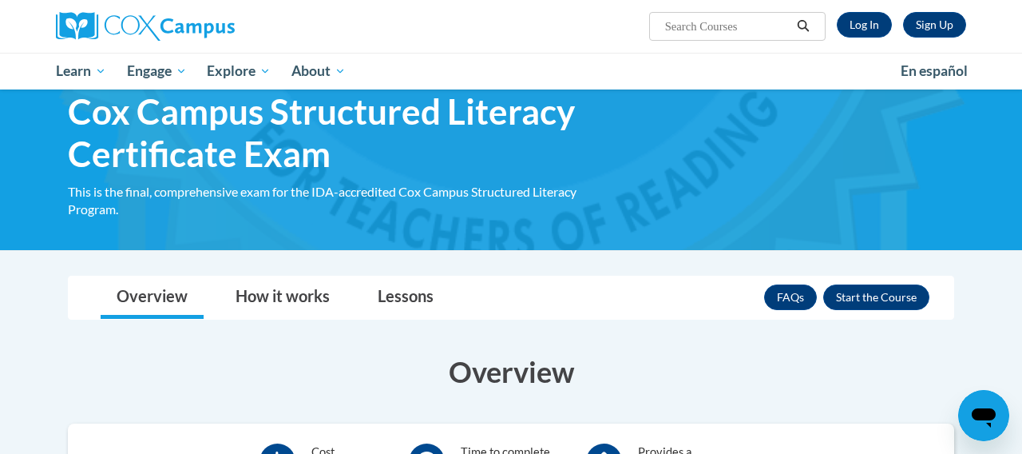
scroll to position [56, 0]
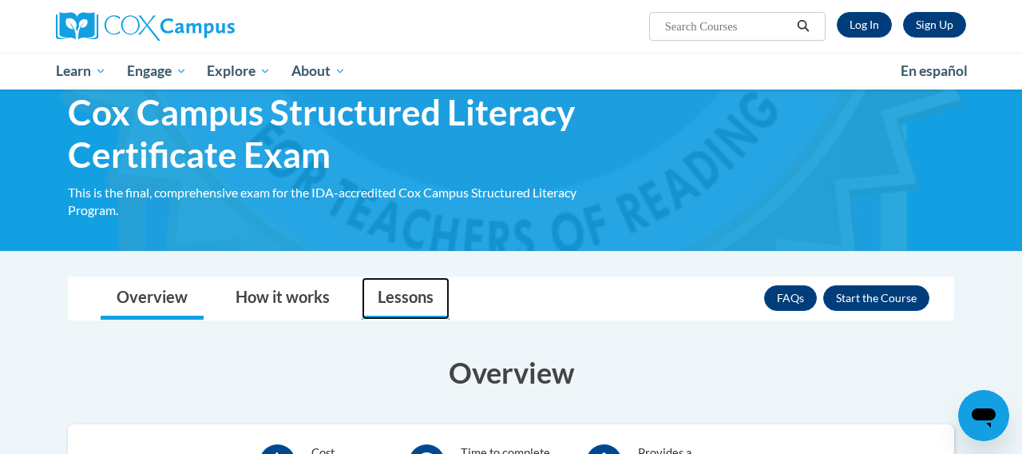
click at [407, 301] on link "Lessons" at bounding box center [406, 298] width 88 height 42
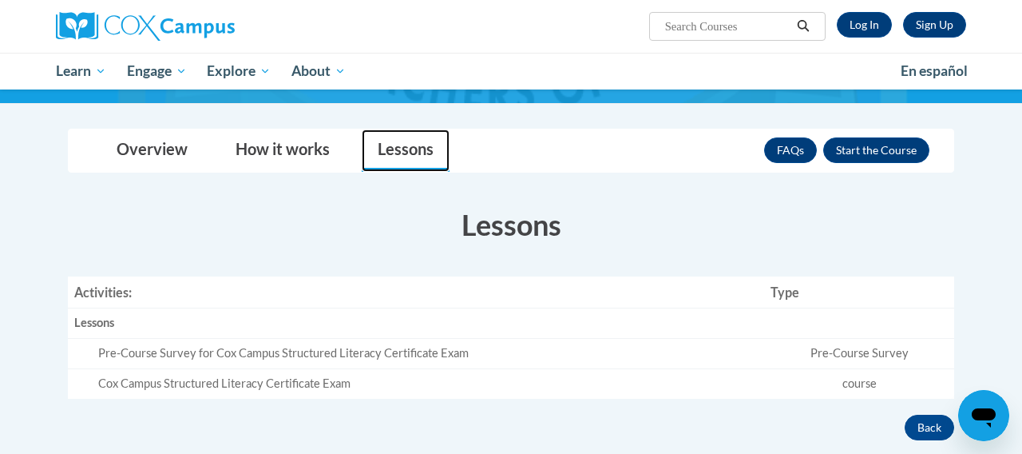
scroll to position [0, 0]
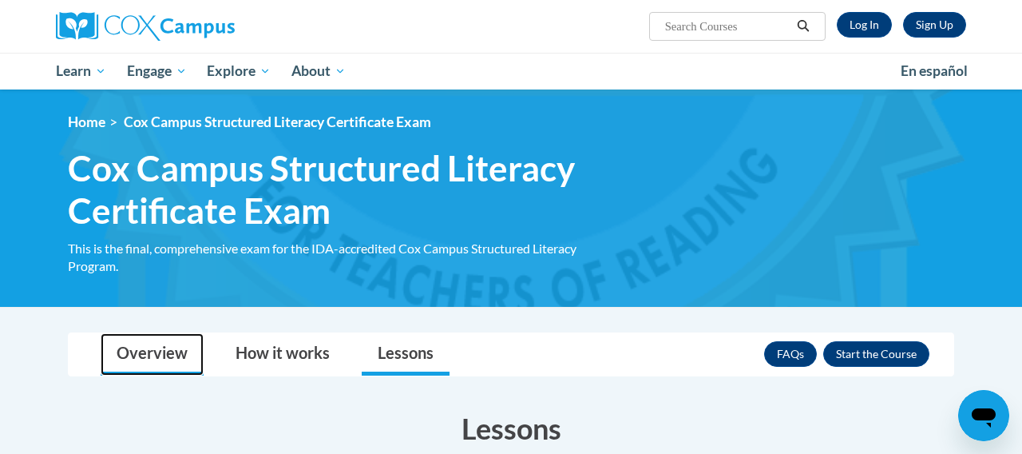
click at [164, 356] on link "Overview" at bounding box center [152, 354] width 103 height 42
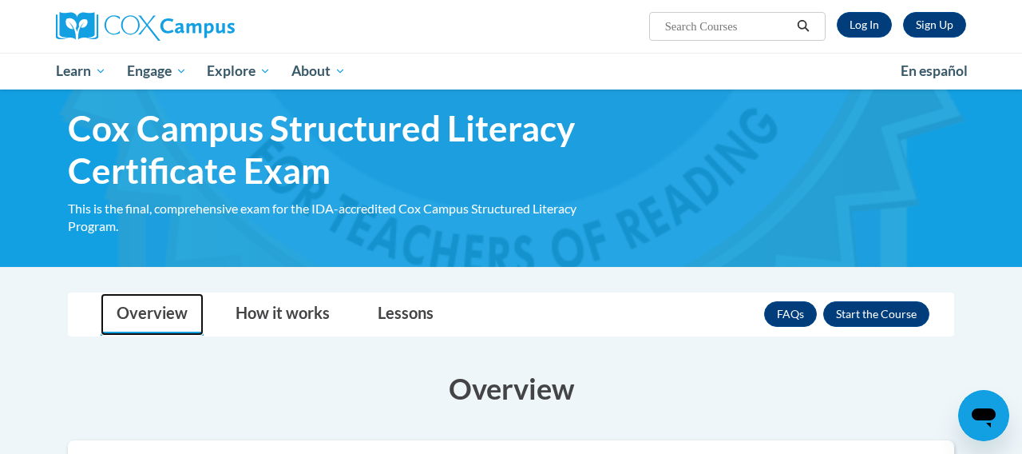
scroll to position [30, 0]
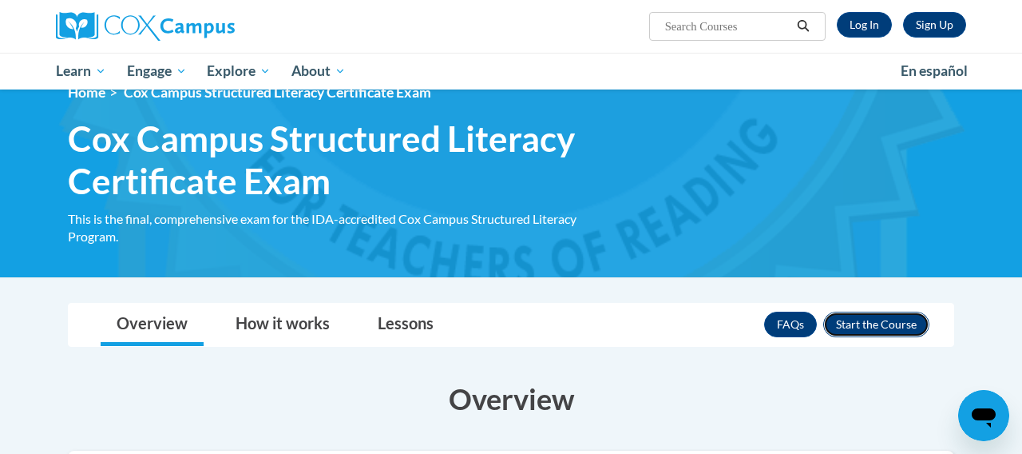
click at [842, 327] on button "Enroll" at bounding box center [876, 324] width 106 height 26
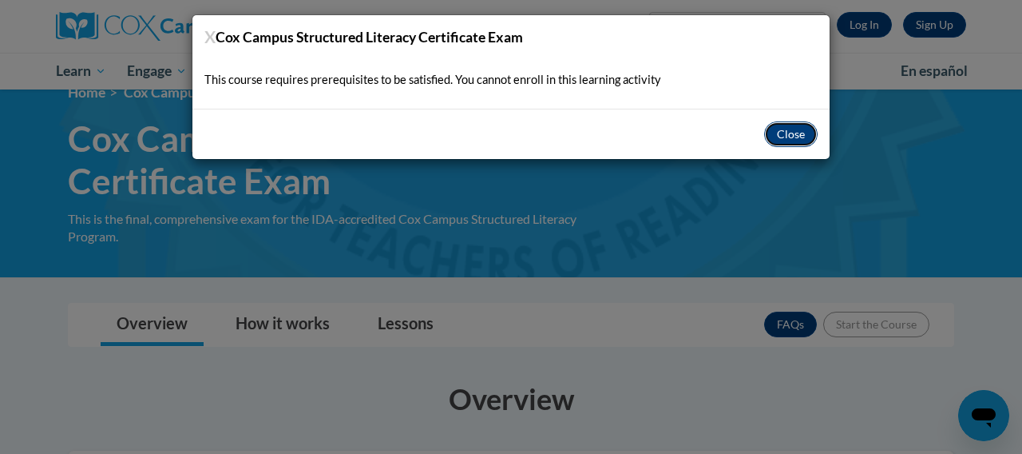
click at [787, 131] on button "Close" at bounding box center [791, 134] width 54 height 26
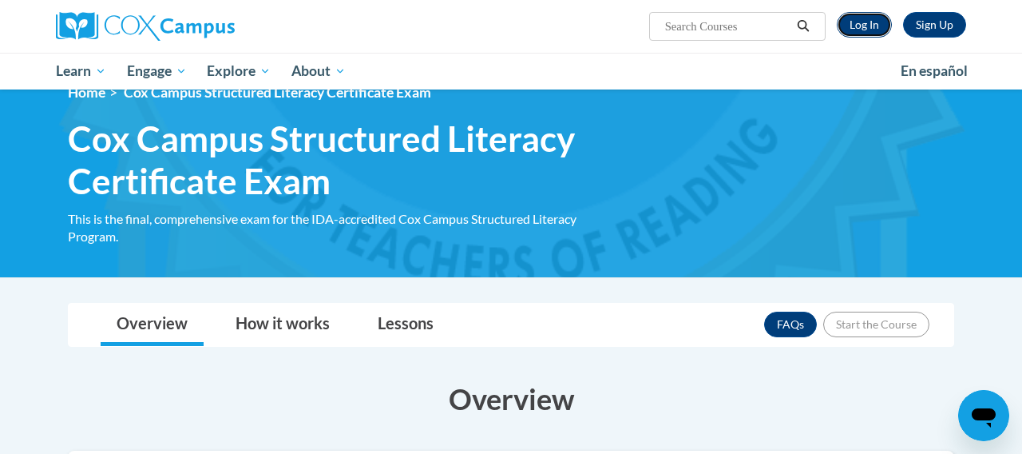
click at [864, 28] on link "Log In" at bounding box center [864, 25] width 55 height 26
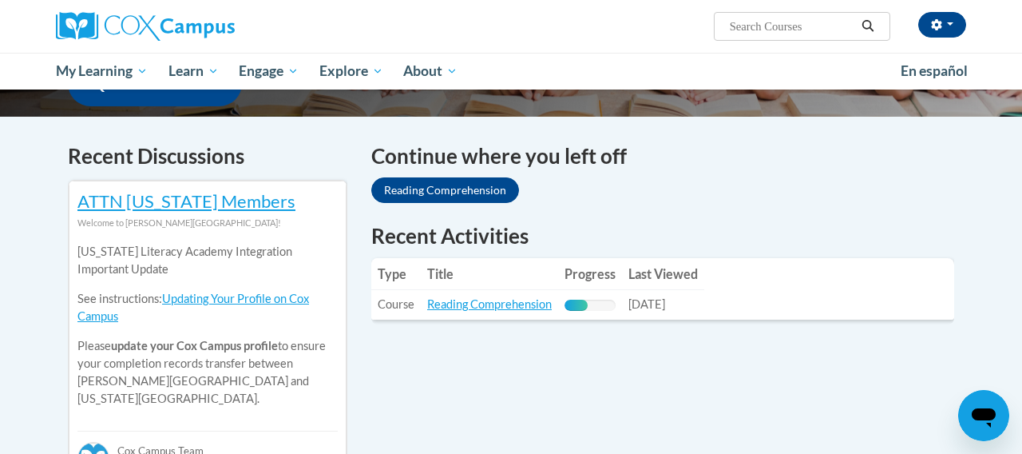
scroll to position [458, 0]
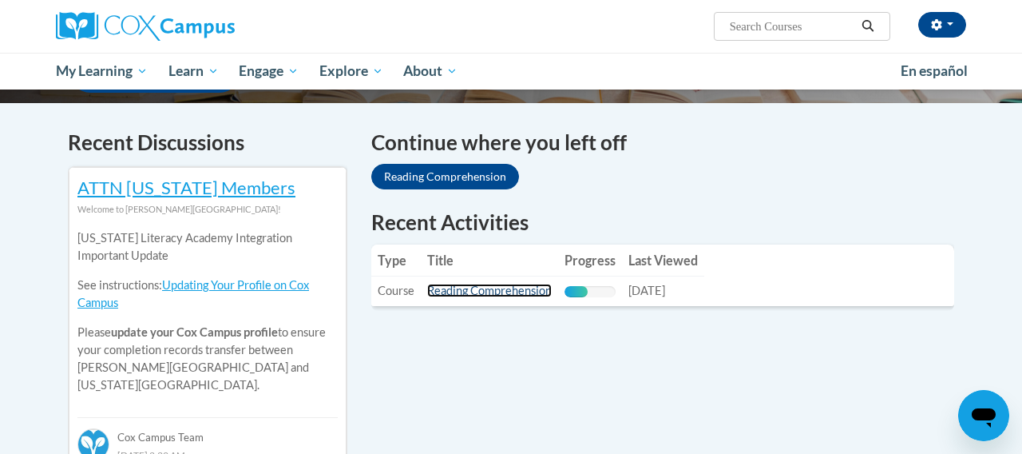
click at [545, 287] on link "Reading Comprehension" at bounding box center [489, 290] width 125 height 14
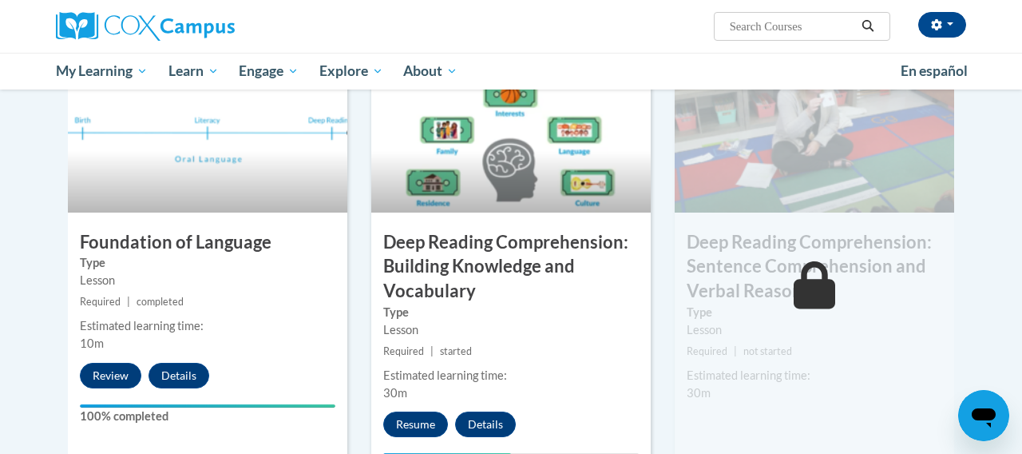
scroll to position [826, 0]
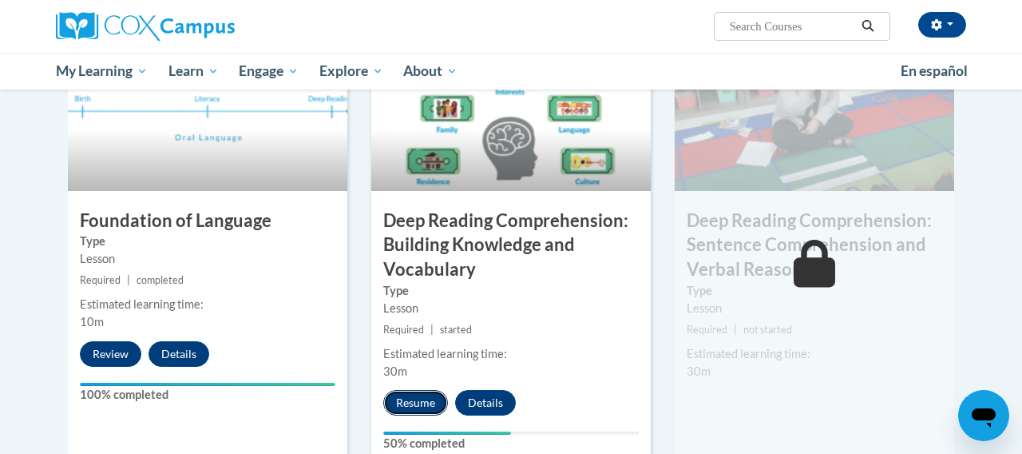
click at [410, 404] on button "Resume" at bounding box center [415, 403] width 65 height 26
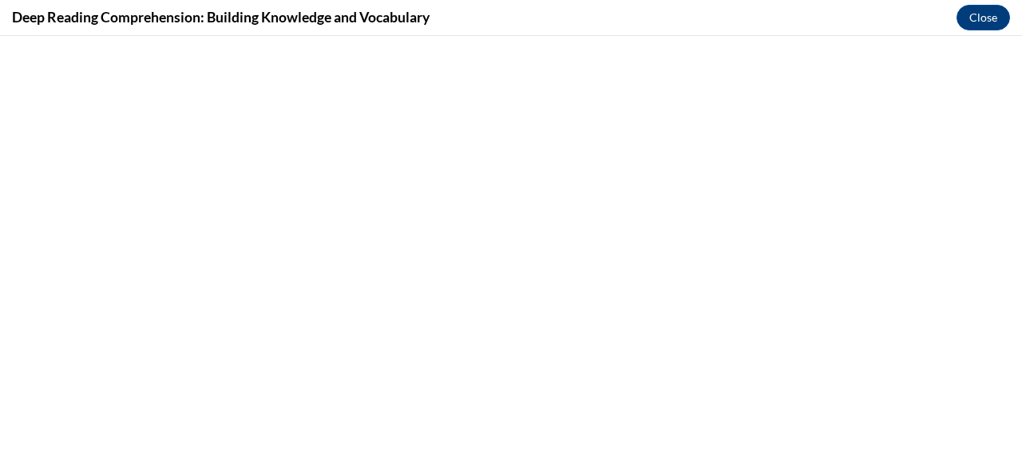
click at [982, 31] on div "Deep Reading Comprehension: Building Knowledge and Vocabulary Close" at bounding box center [511, 18] width 1022 height 36
click at [977, 23] on button "Close" at bounding box center [984, 18] width 54 height 26
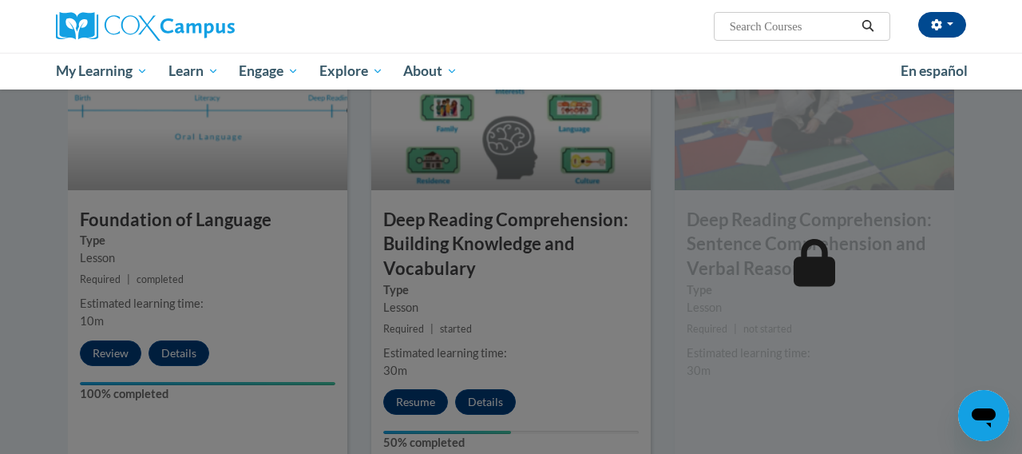
click at [672, 229] on div at bounding box center [511, 227] width 1022 height 454
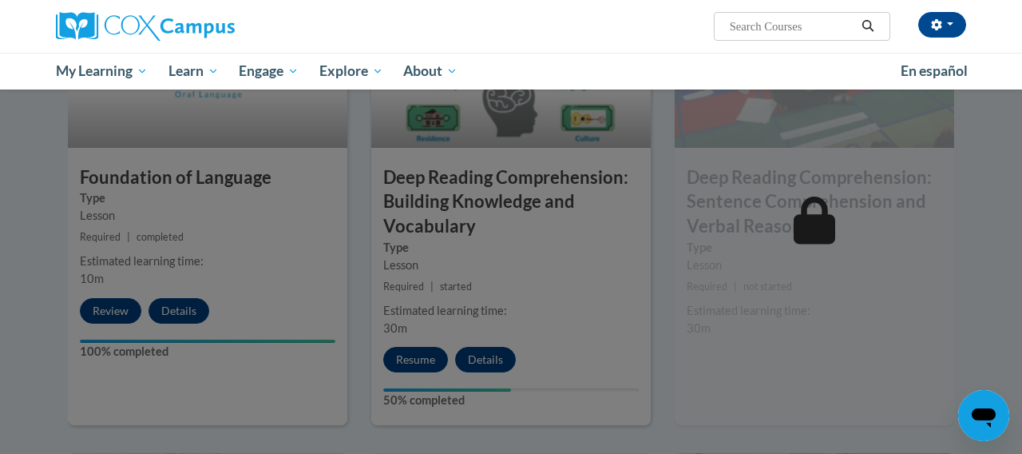
scroll to position [879, 0]
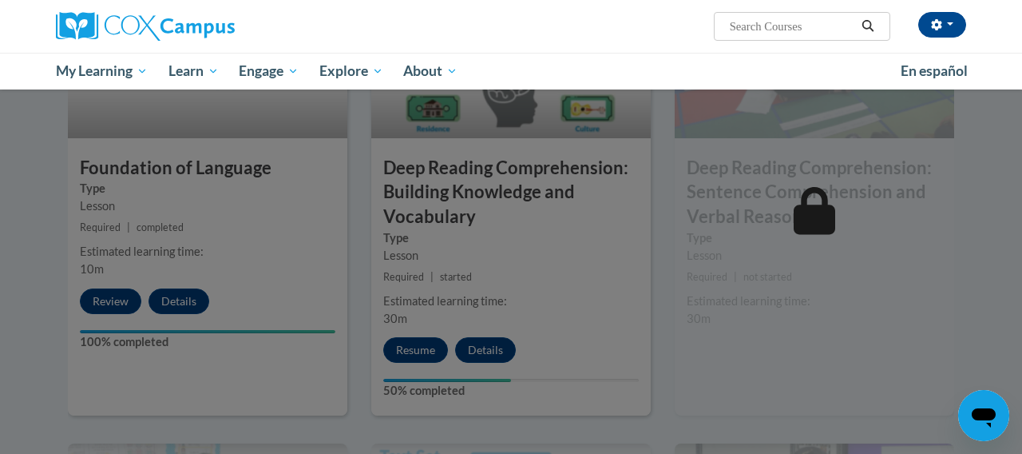
click at [569, 231] on div at bounding box center [511, 227] width 1022 height 454
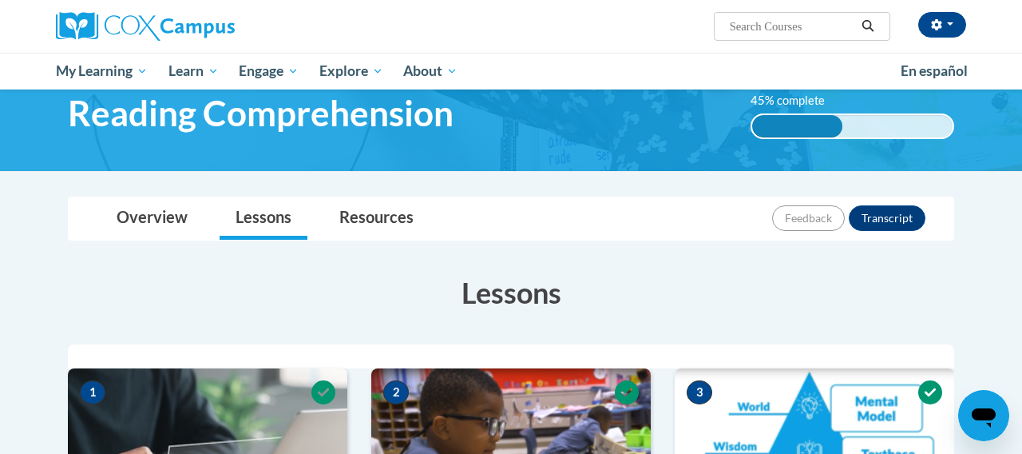
scroll to position [0, 0]
